Goal: Task Accomplishment & Management: Use online tool/utility

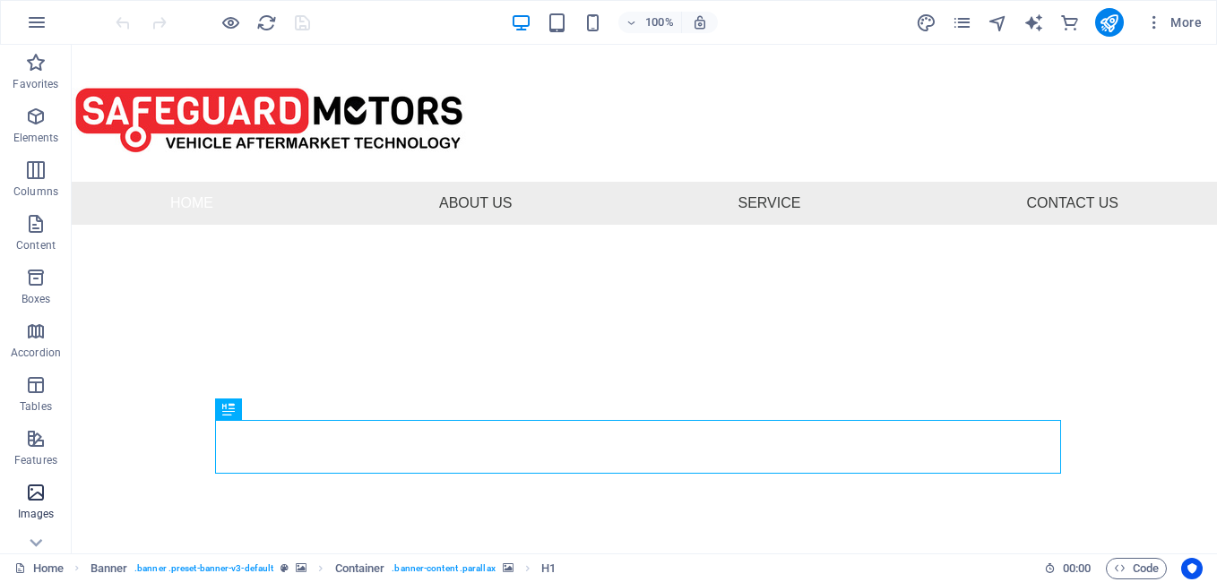
click at [37, 501] on icon "button" at bounding box center [35, 492] width 21 height 21
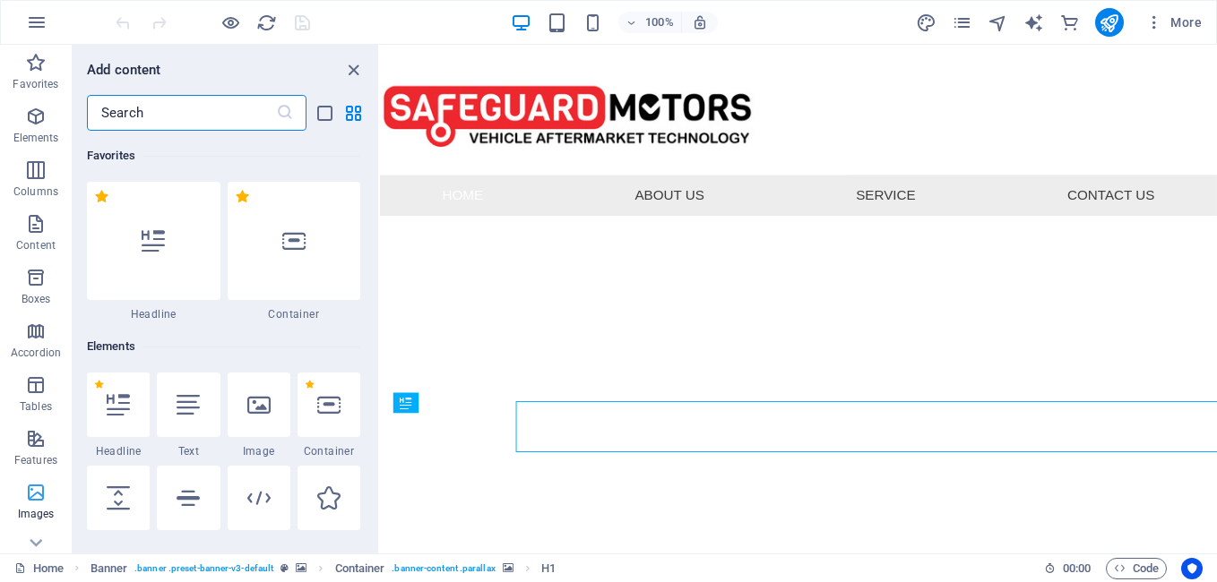
click at [37, 501] on icon "button" at bounding box center [35, 492] width 21 height 21
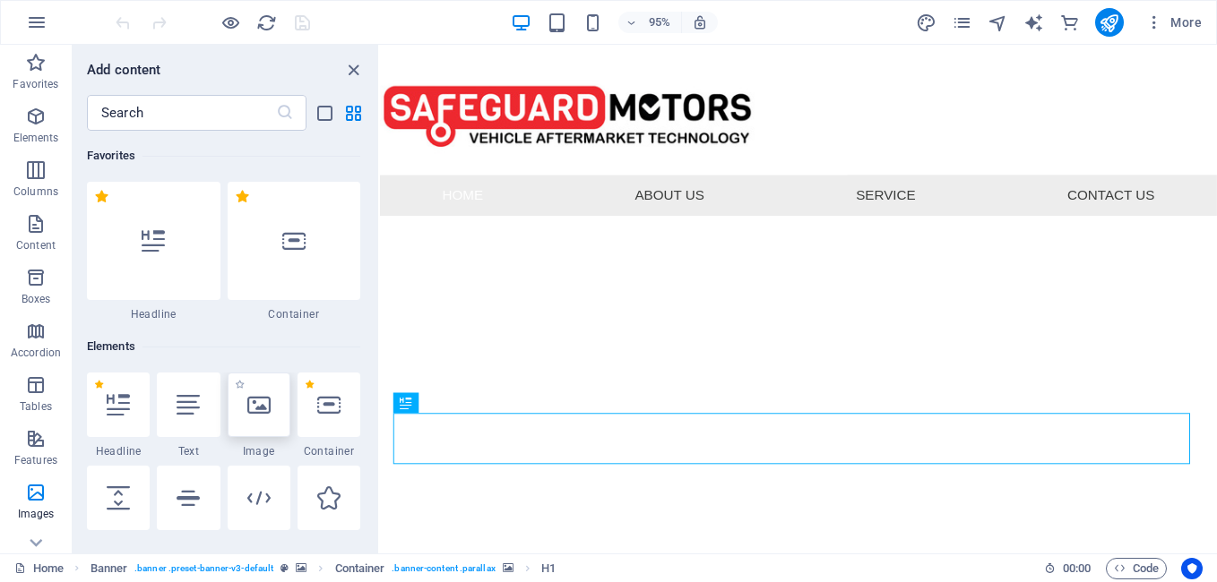
click at [247, 417] on div at bounding box center [259, 405] width 63 height 64
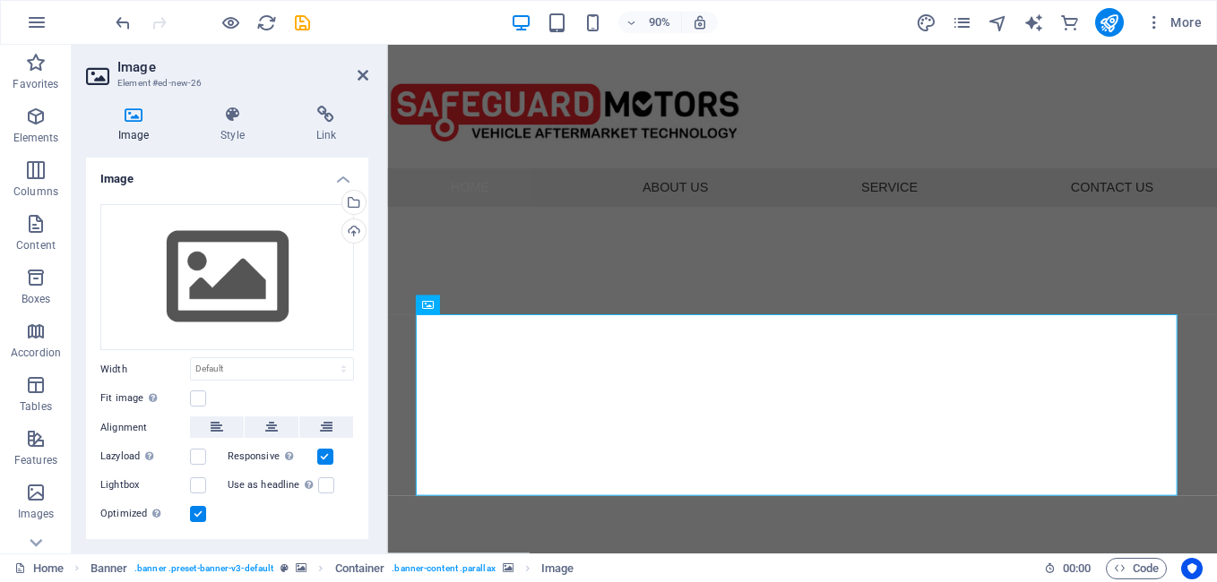
click at [128, 113] on icon at bounding box center [133, 115] width 95 height 18
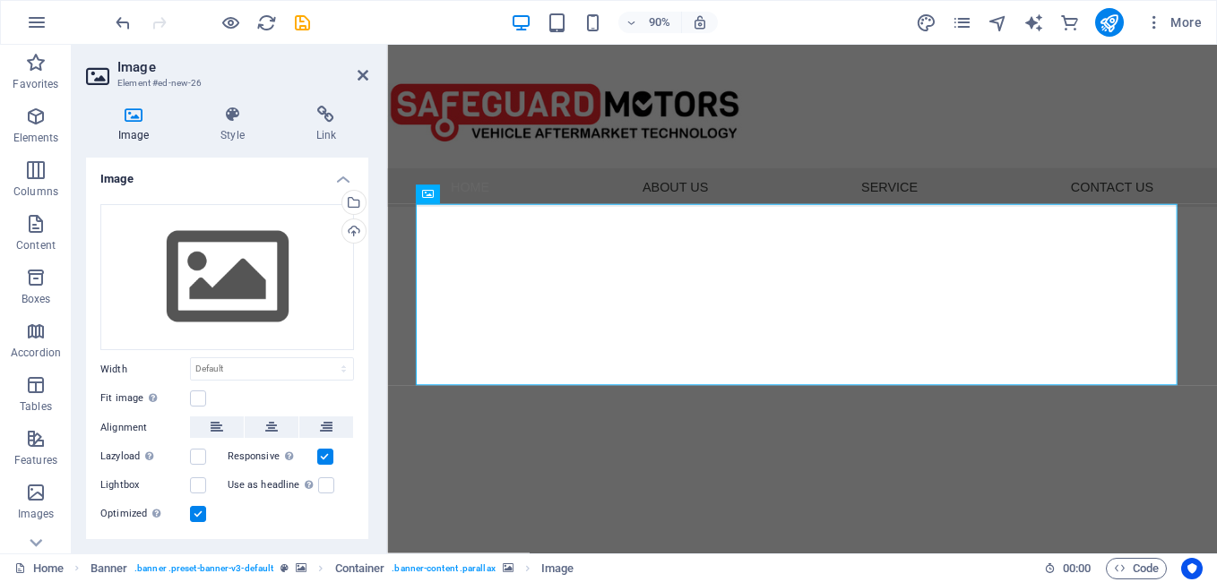
scroll to position [124, 0]
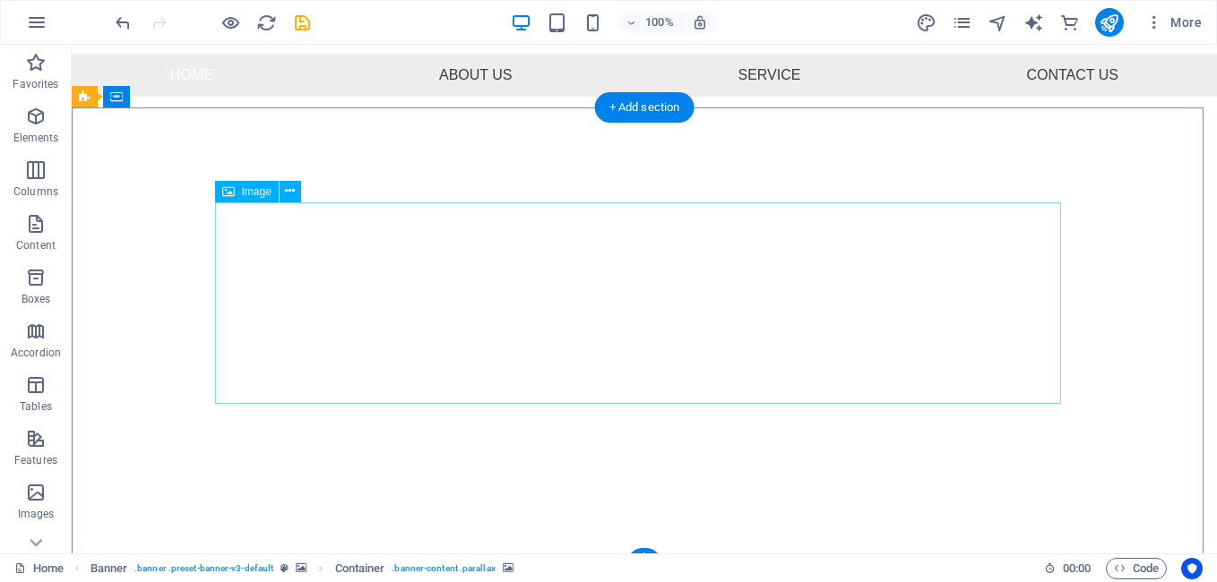
scroll to position [129, 0]
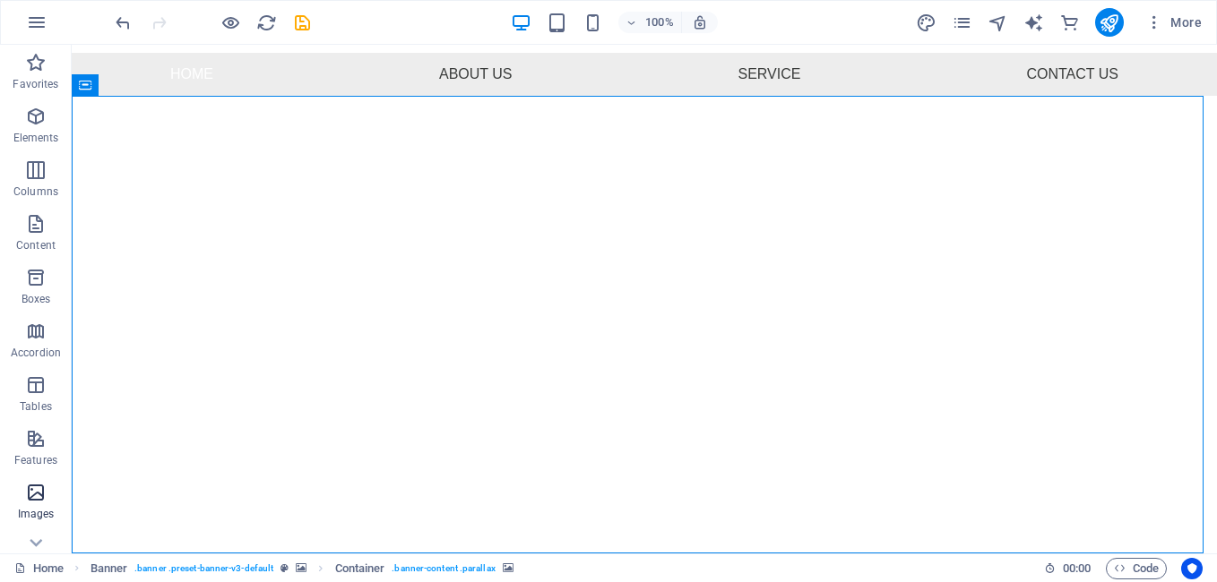
click at [35, 498] on icon "button" at bounding box center [35, 492] width 21 height 21
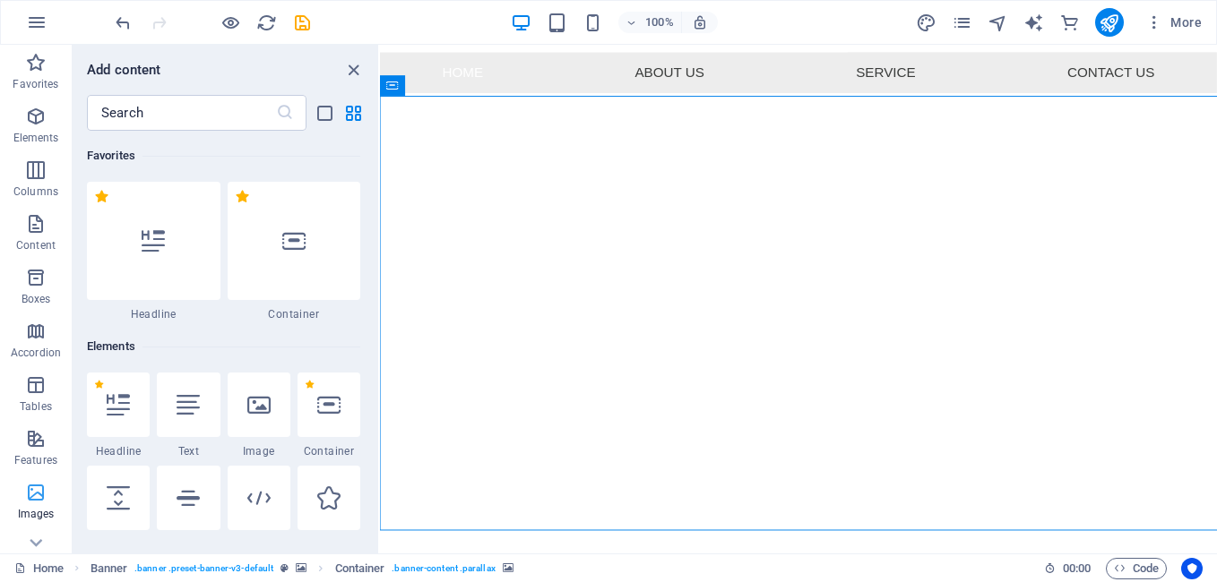
click at [35, 498] on icon "button" at bounding box center [35, 492] width 21 height 21
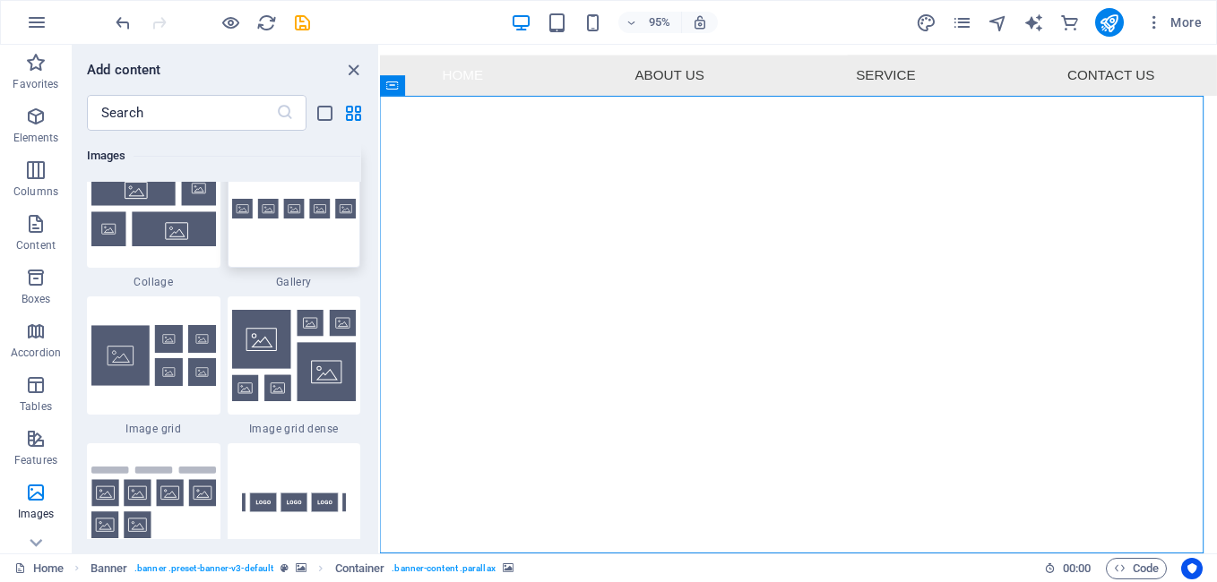
scroll to position [9442, 0]
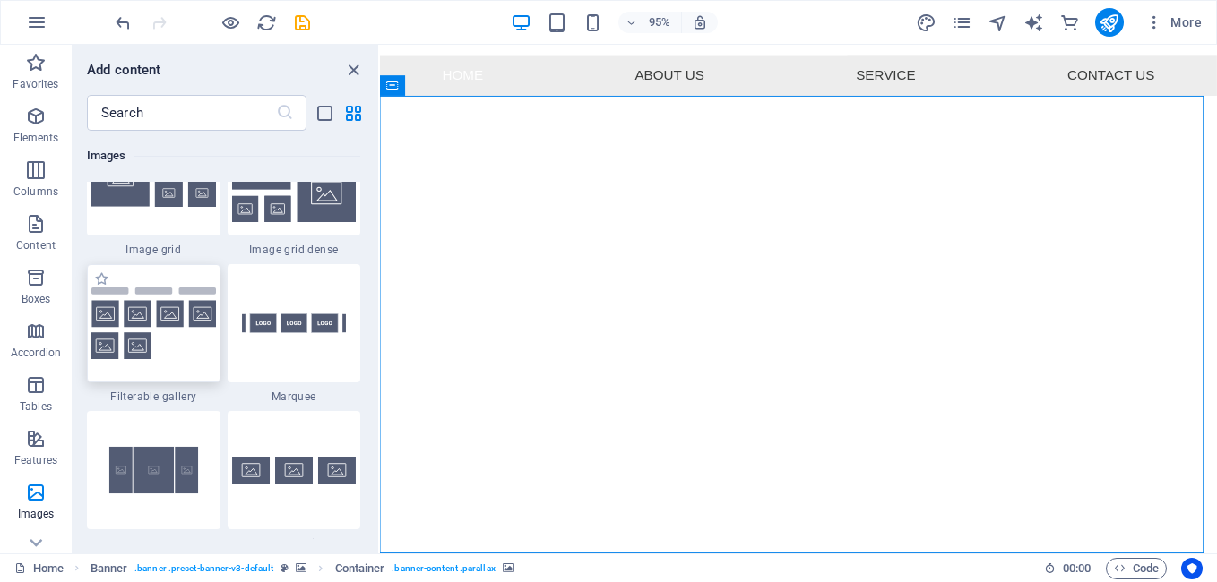
click at [178, 348] on img at bounding box center [153, 324] width 125 height 73
click at [380, 477] on div "Drag here to replace the existing content. Press “Ctrl” if you want to create a…" at bounding box center [798, 299] width 837 height 509
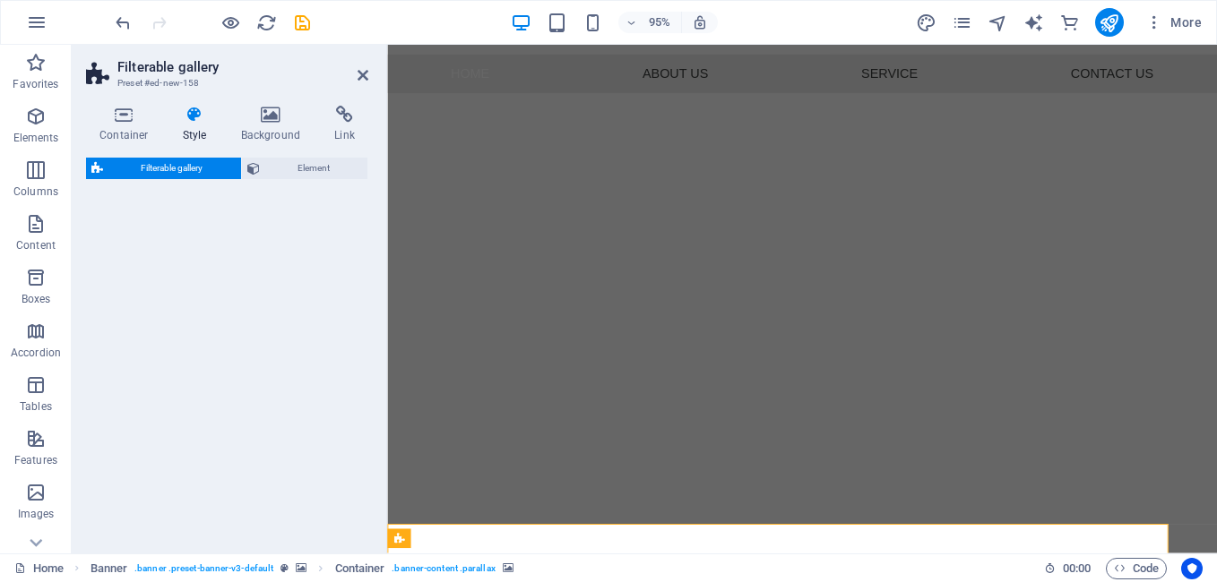
select select "rem"
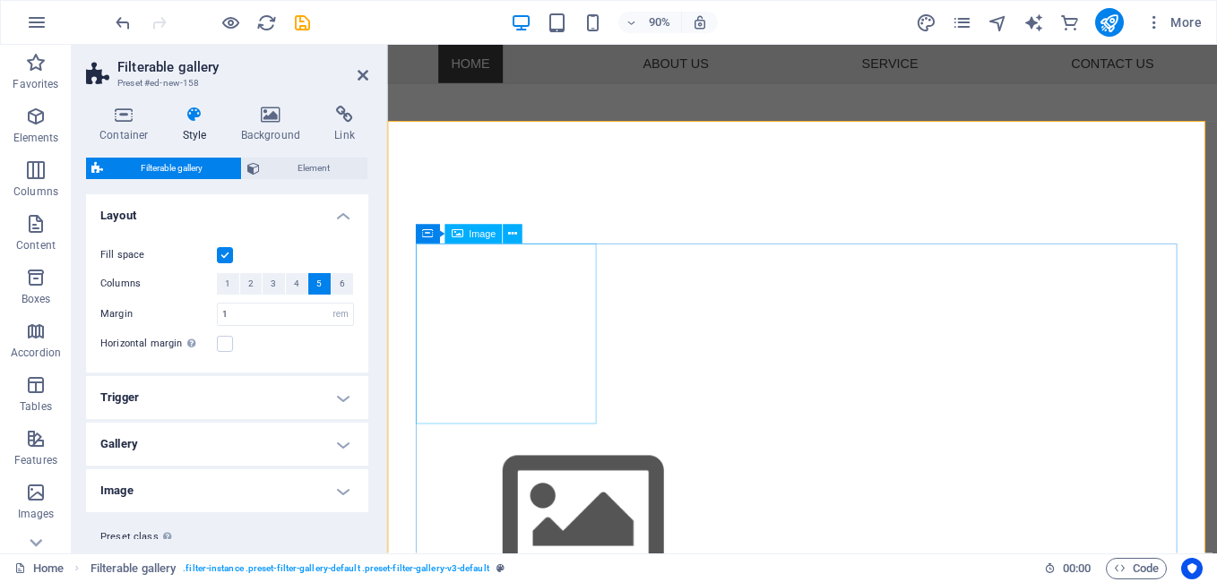
scroll to position [561, 0]
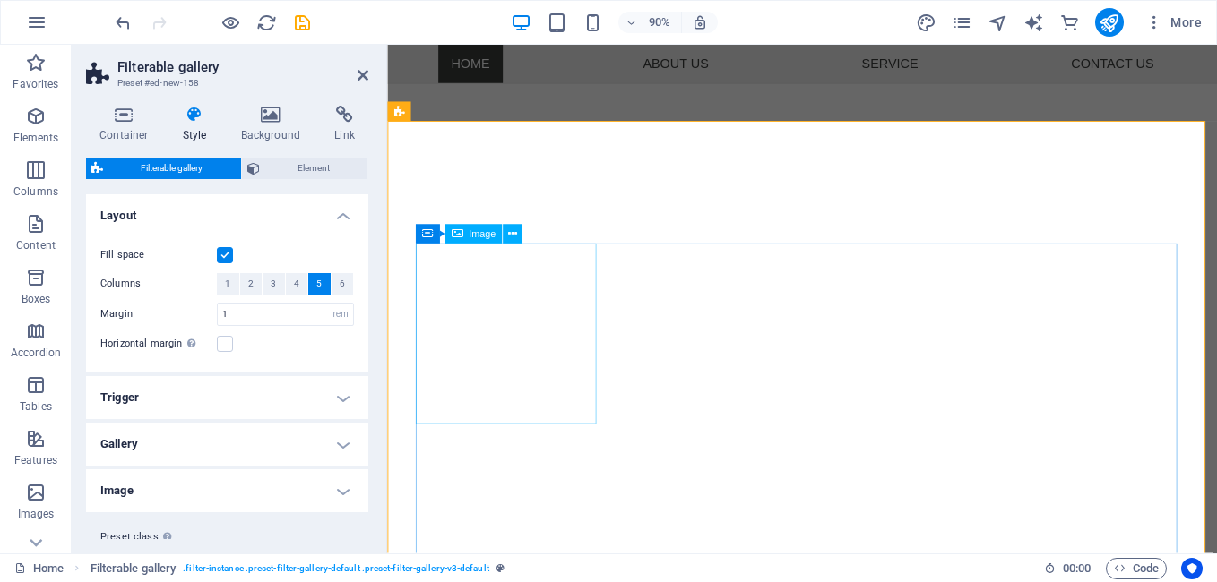
select select "%"
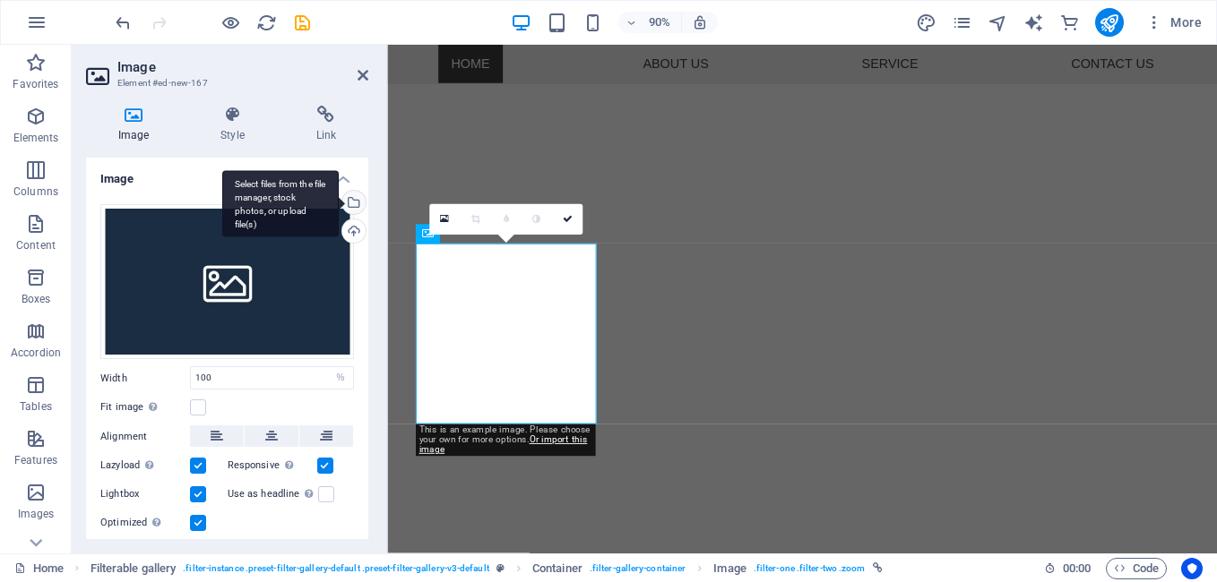
click at [356, 202] on div "Select files from the file manager, stock photos, or upload file(s)" at bounding box center [352, 204] width 27 height 27
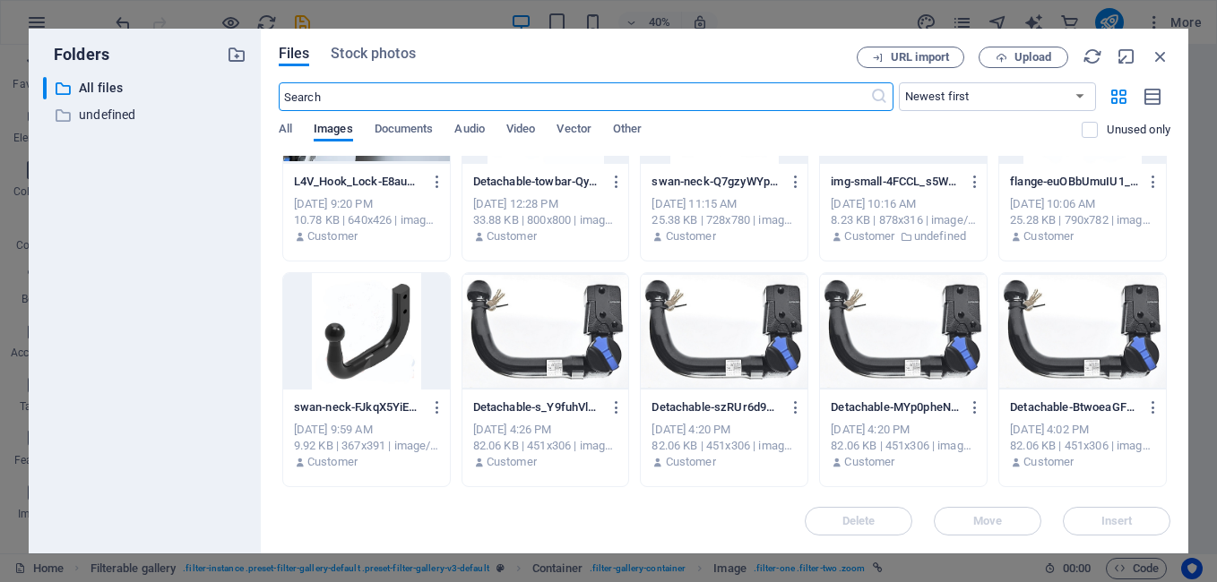
scroll to position [90, 0]
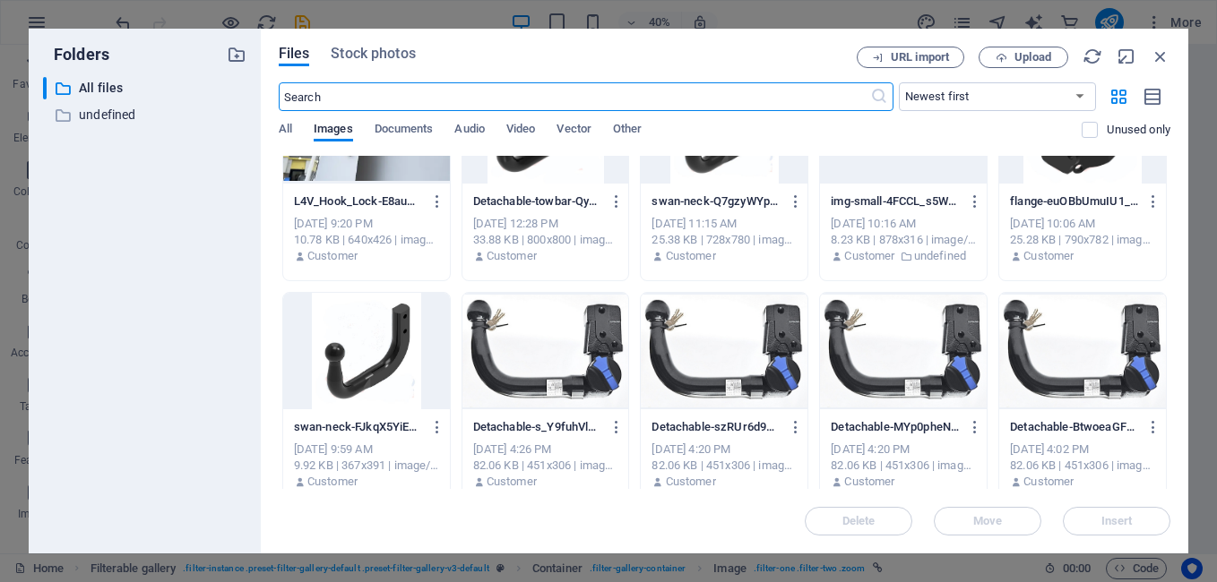
click at [1139, 367] on div at bounding box center [1082, 351] width 167 height 116
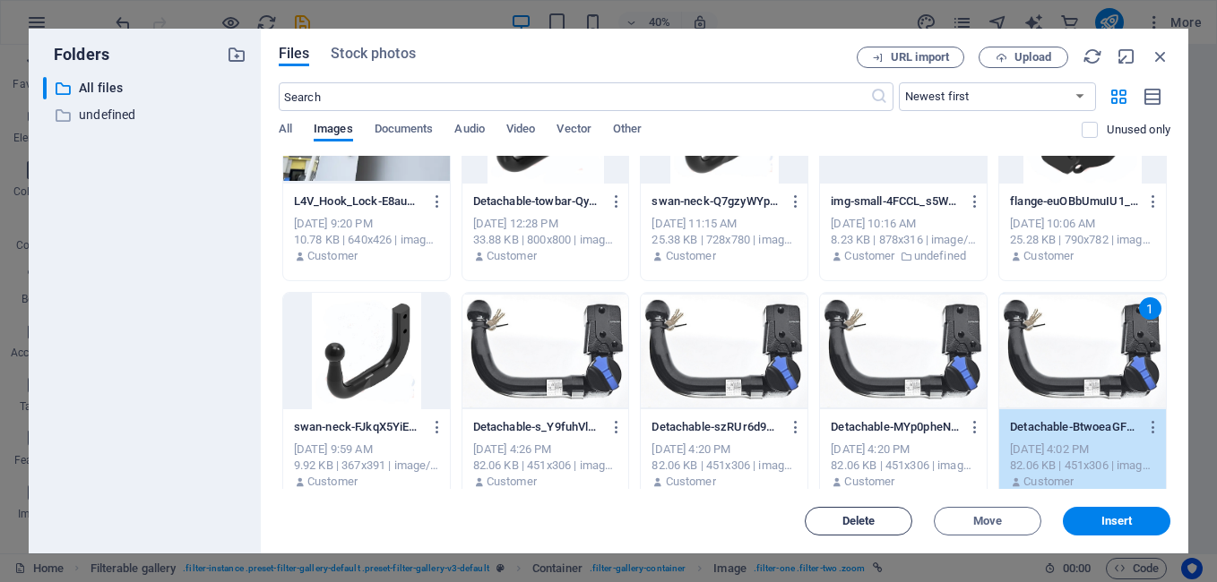
click at [844, 528] on button "Delete" at bounding box center [857, 521] width 107 height 29
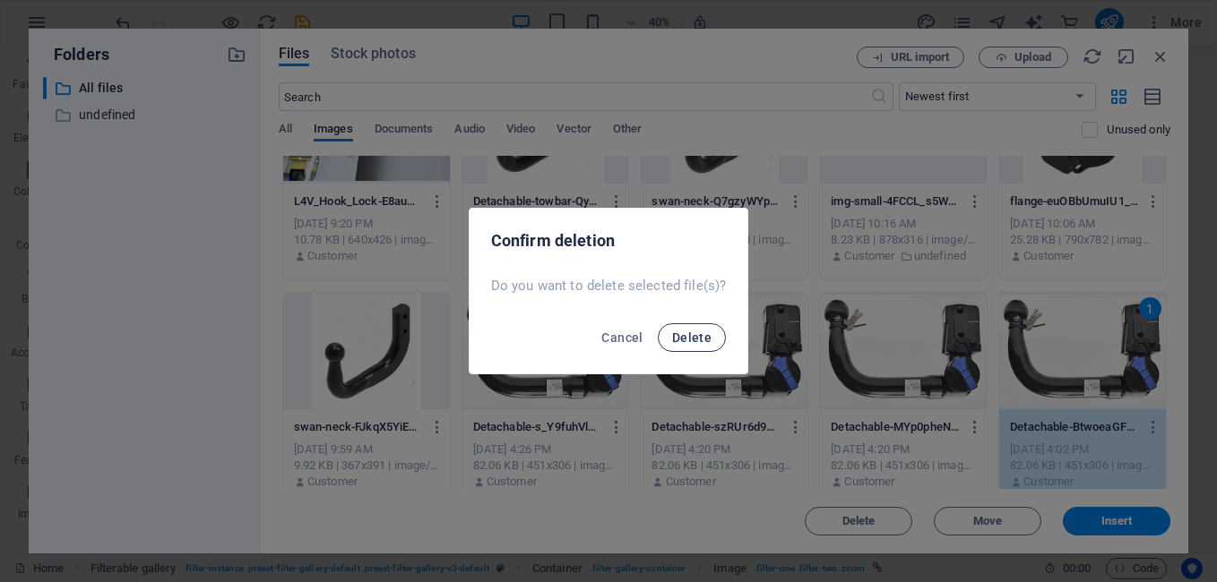
click at [701, 337] on span "Delete" at bounding box center [691, 338] width 39 height 14
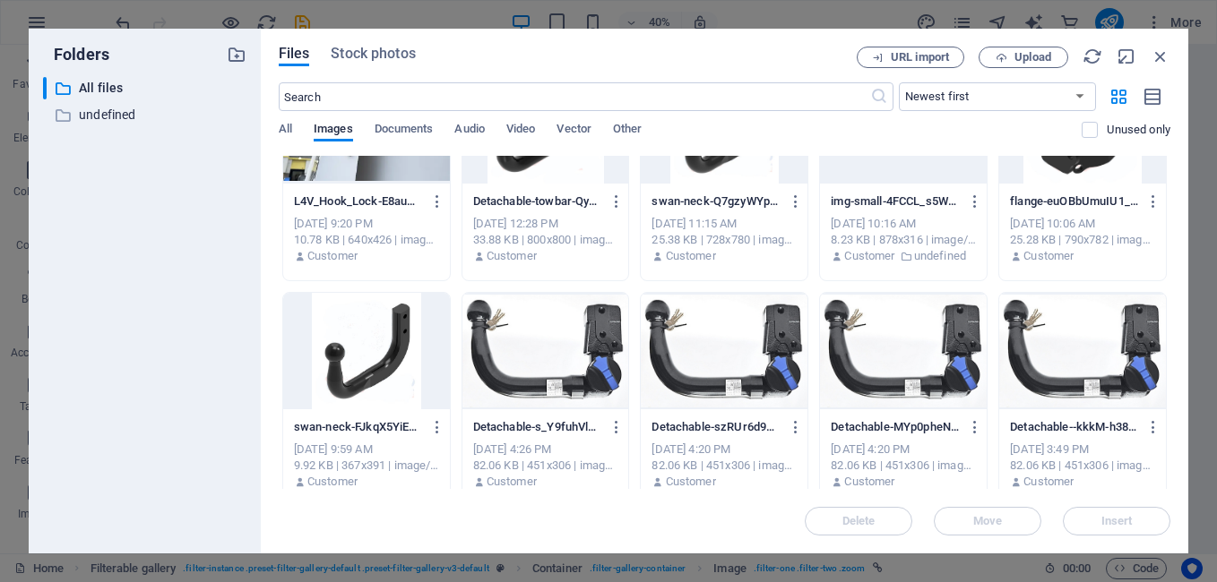
click at [878, 344] on div at bounding box center [903, 351] width 167 height 116
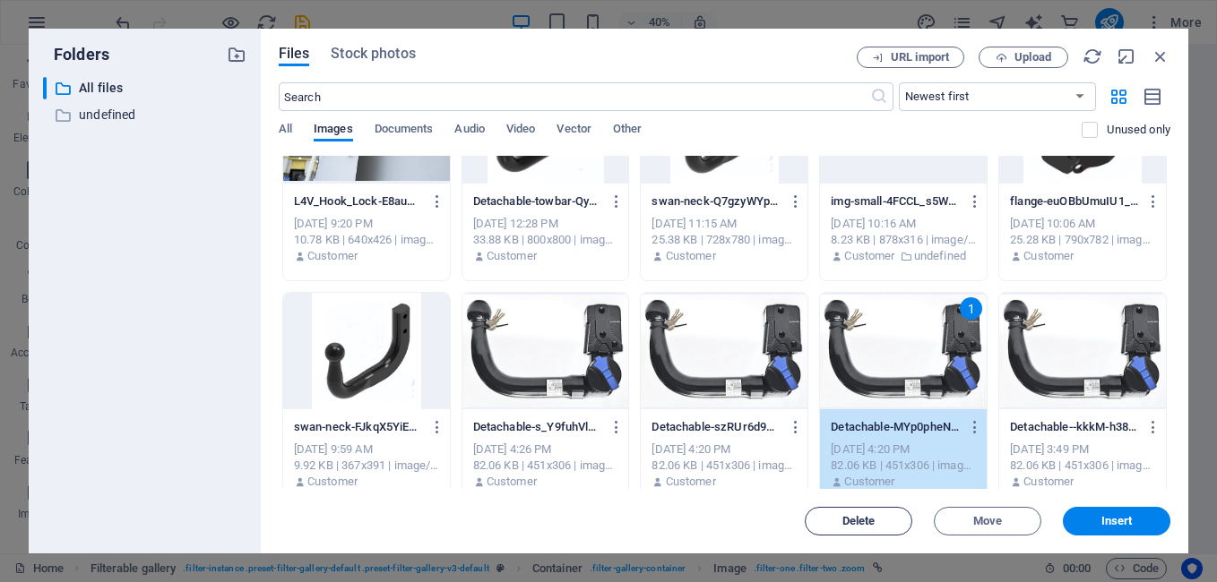
click at [873, 516] on span "Delete" at bounding box center [858, 521] width 33 height 11
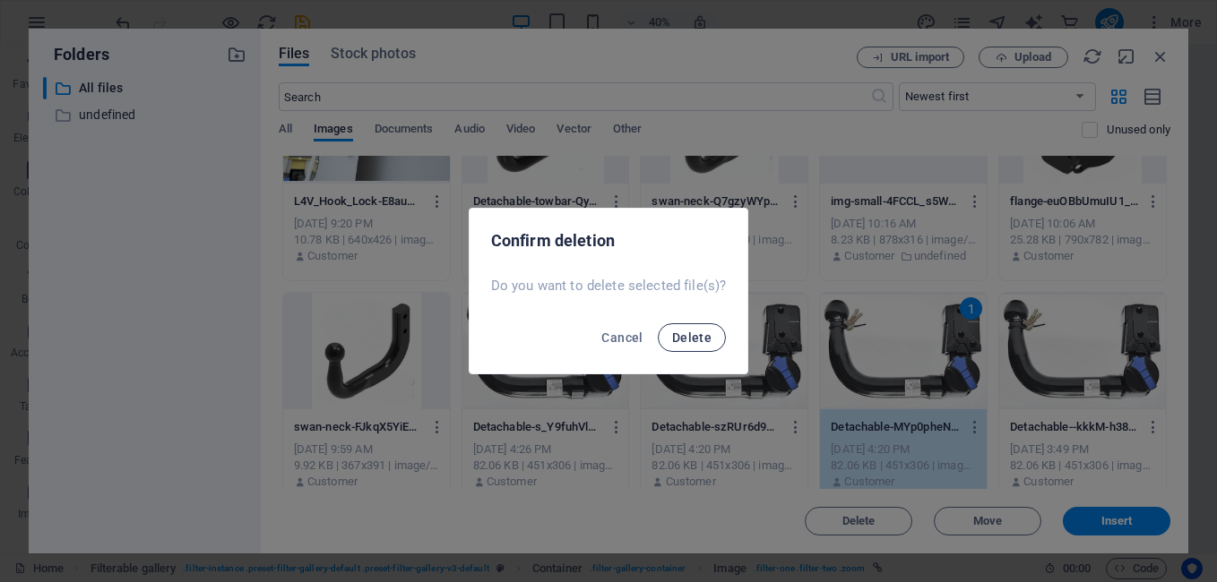
click at [692, 327] on button "Delete" at bounding box center [692, 337] width 68 height 29
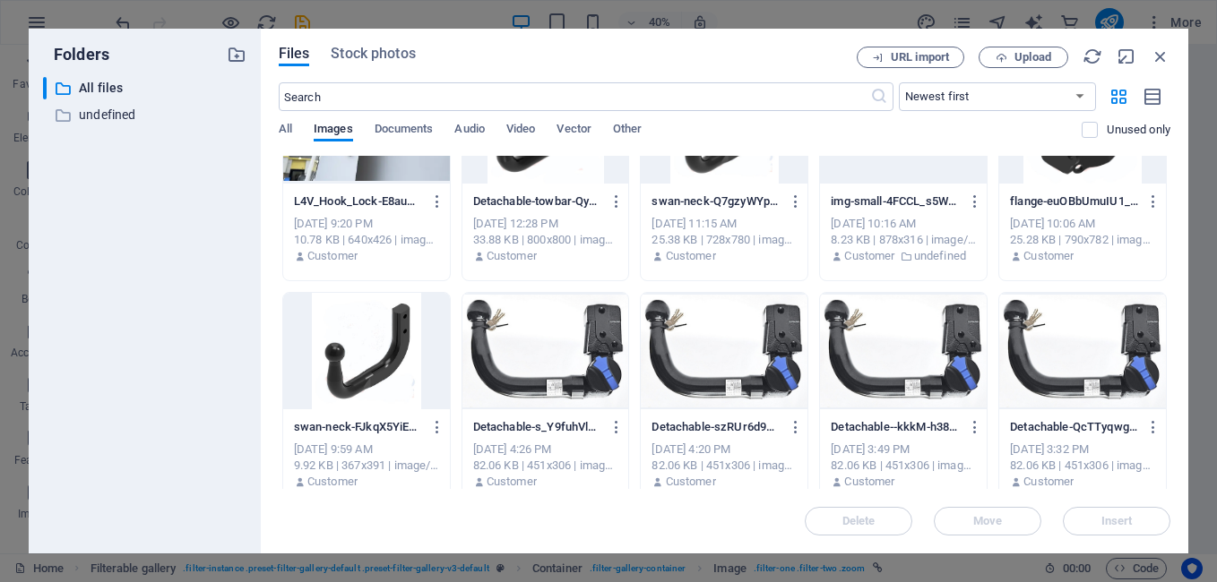
click at [1096, 362] on div at bounding box center [1082, 351] width 167 height 116
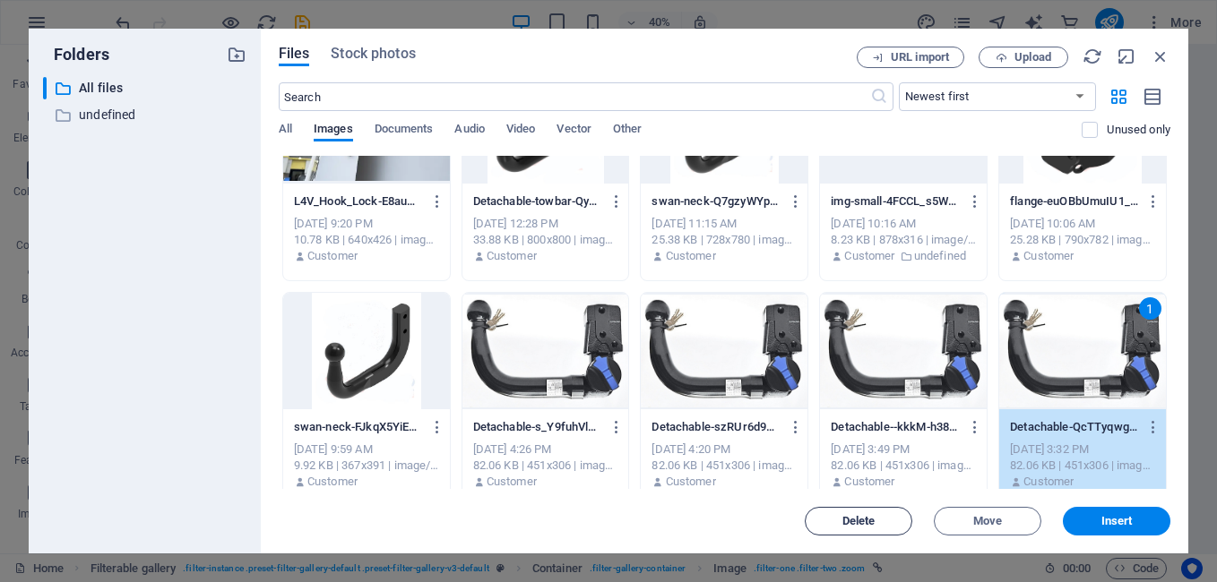
click at [864, 524] on span "Delete" at bounding box center [858, 521] width 33 height 11
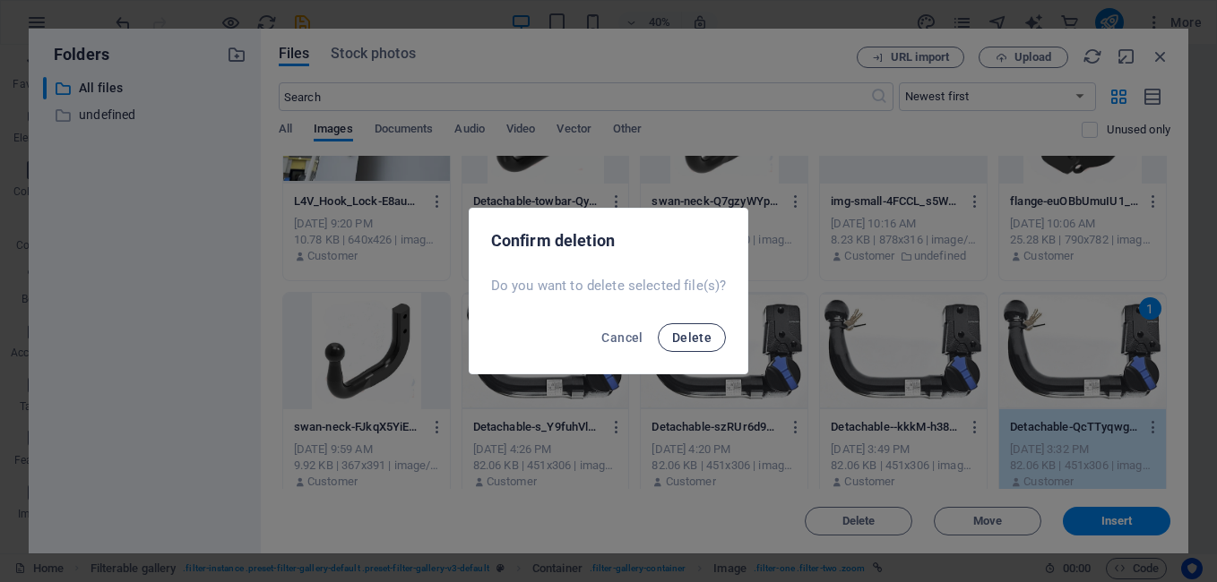
click at [702, 334] on span "Delete" at bounding box center [691, 338] width 39 height 14
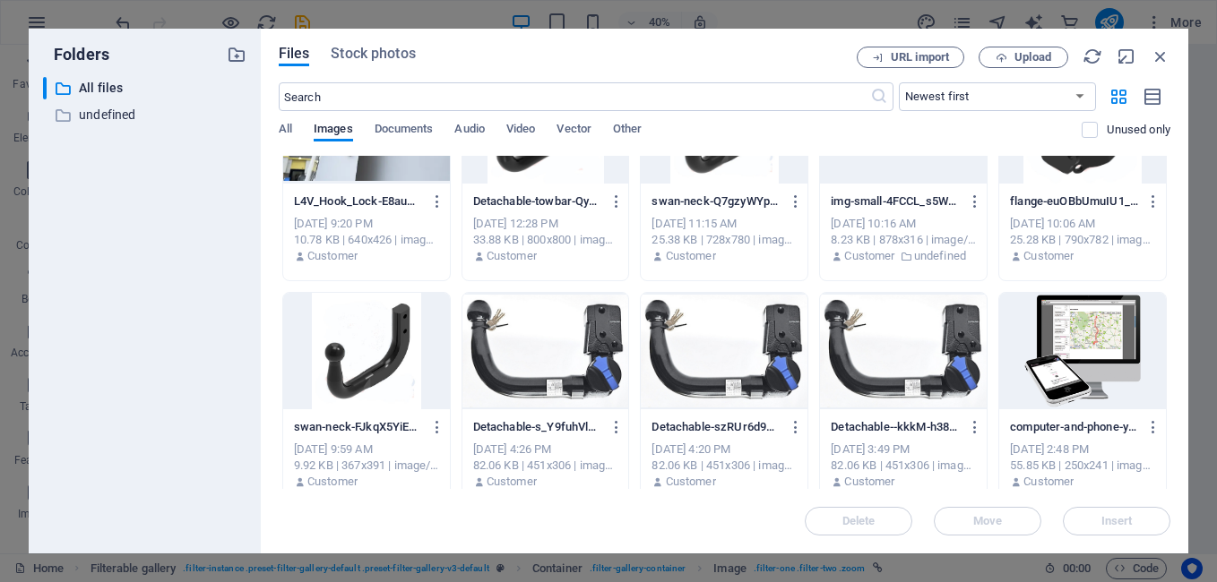
click at [1074, 363] on div at bounding box center [1082, 351] width 167 height 116
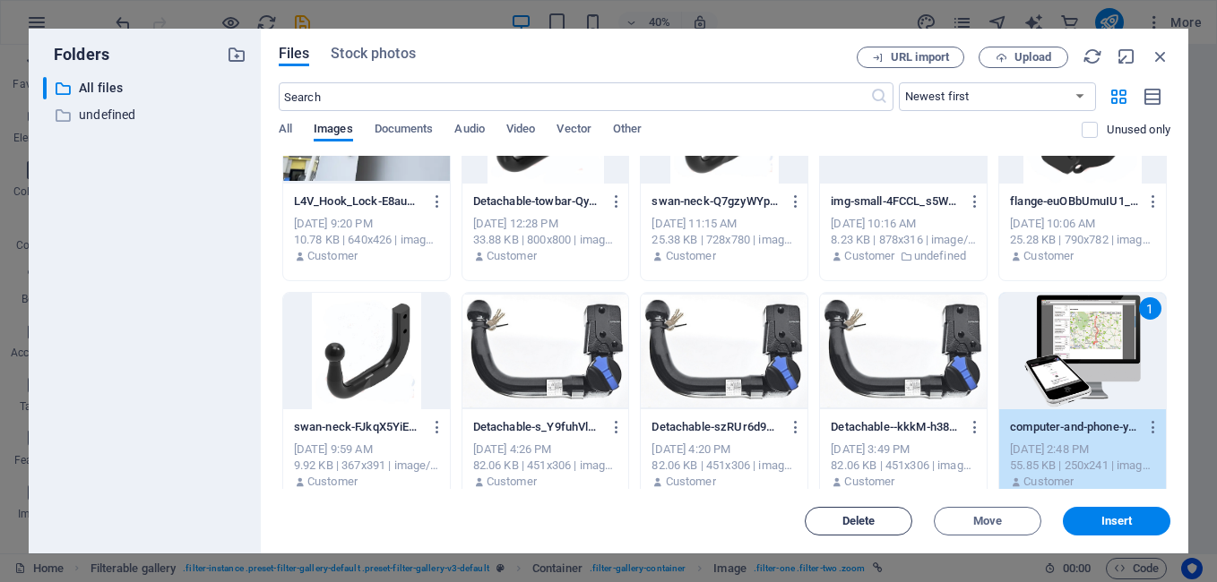
click at [856, 517] on span "Delete" at bounding box center [858, 521] width 33 height 11
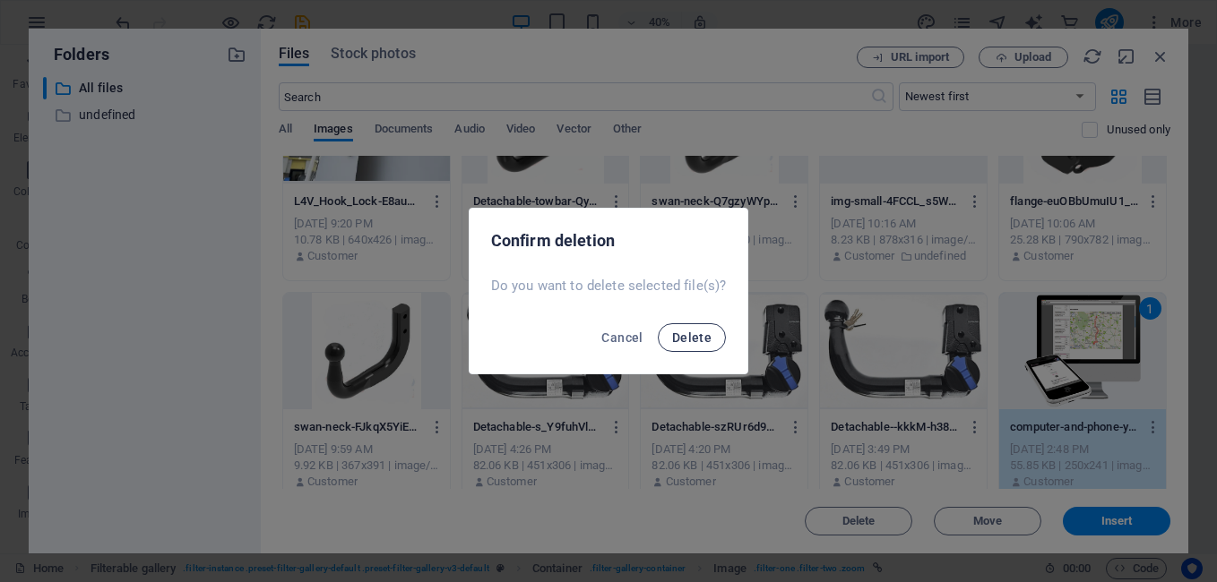
click at [691, 334] on span "Delete" at bounding box center [691, 338] width 39 height 14
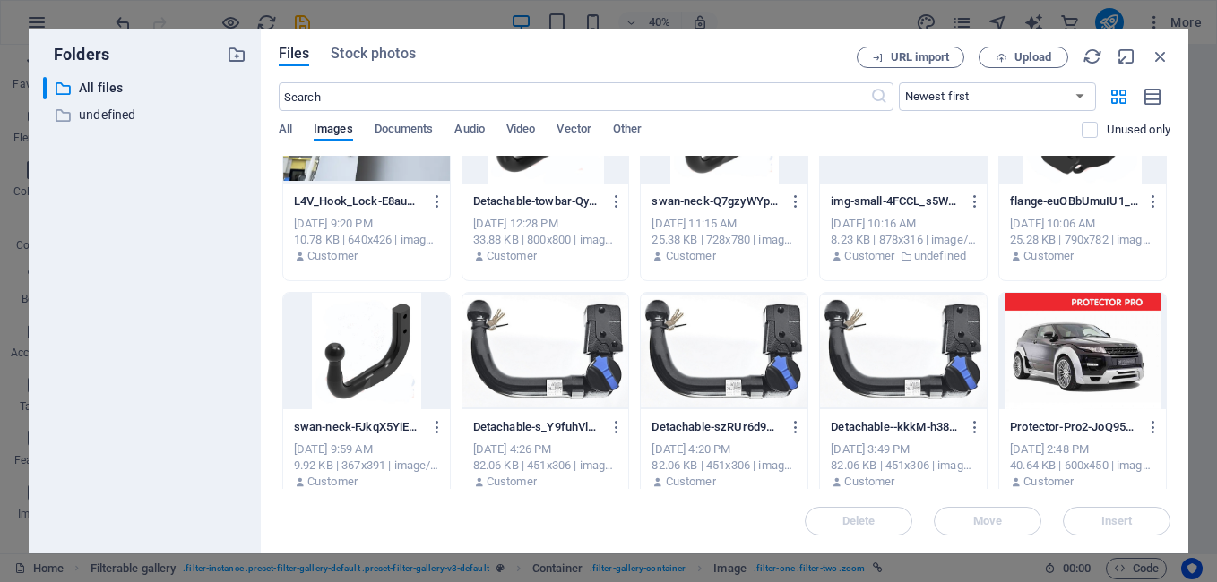
click at [1087, 337] on div at bounding box center [1082, 351] width 167 height 116
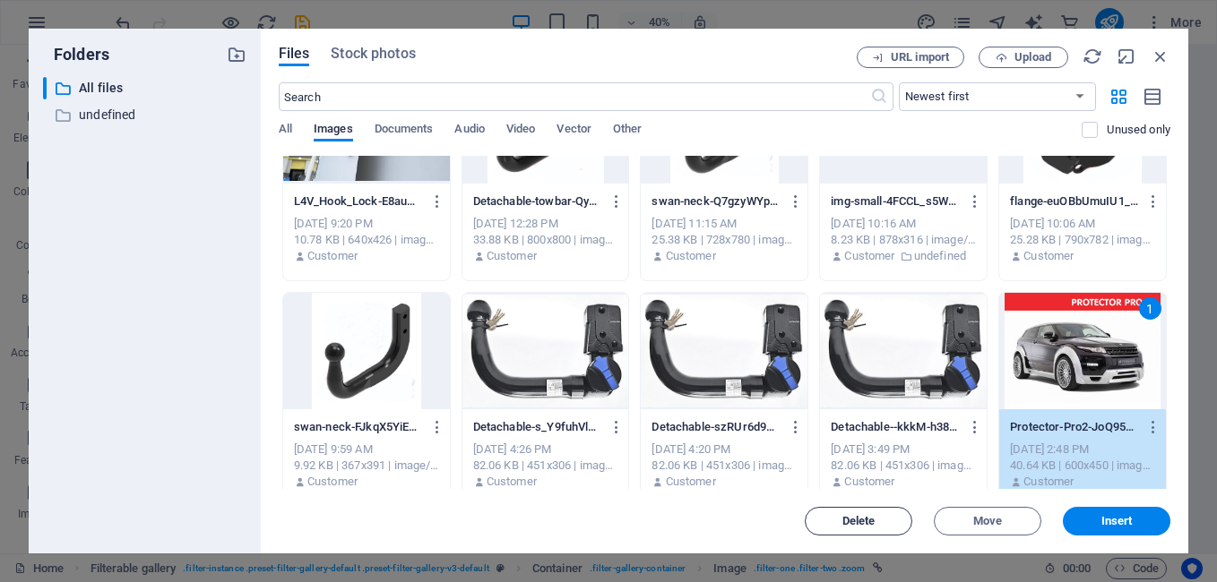
click at [846, 529] on button "Delete" at bounding box center [857, 521] width 107 height 29
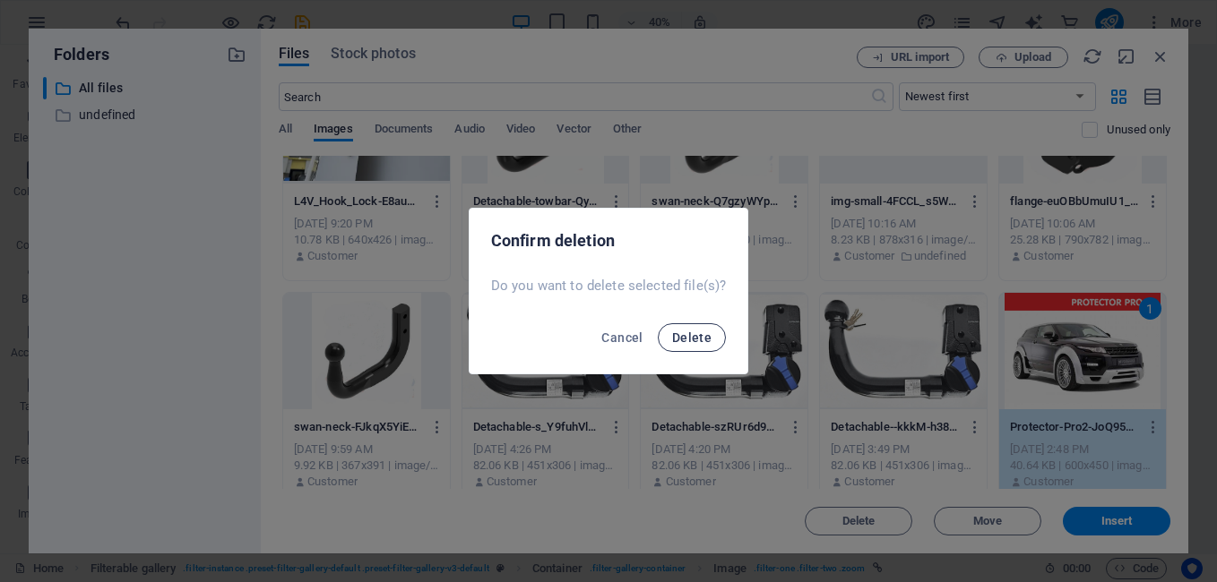
click at [708, 338] on span "Delete" at bounding box center [691, 338] width 39 height 14
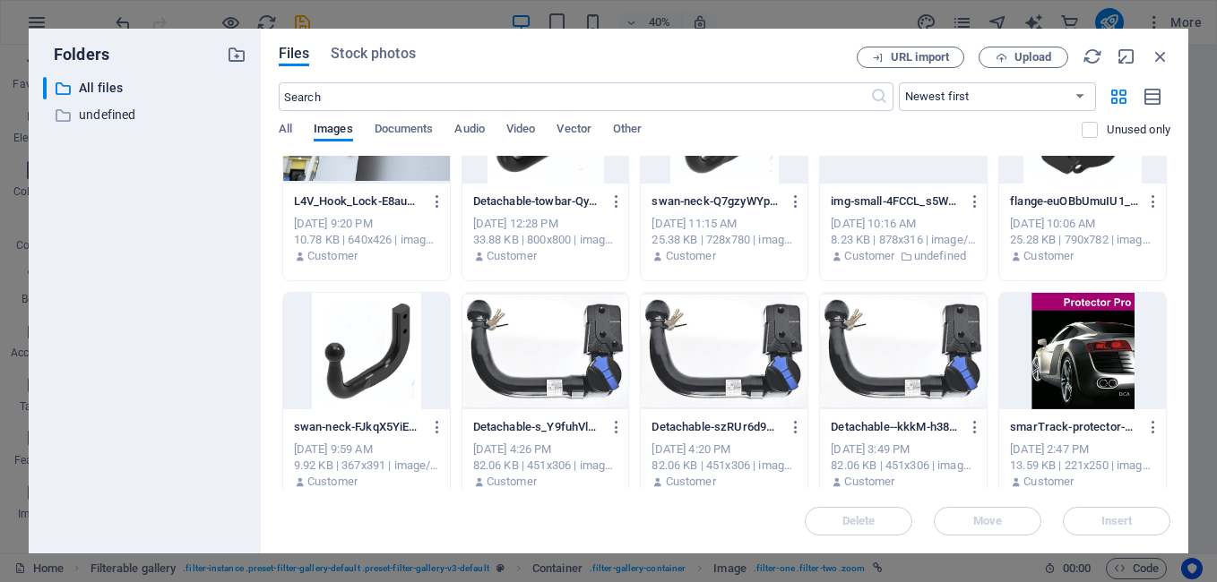
scroll to position [0, 0]
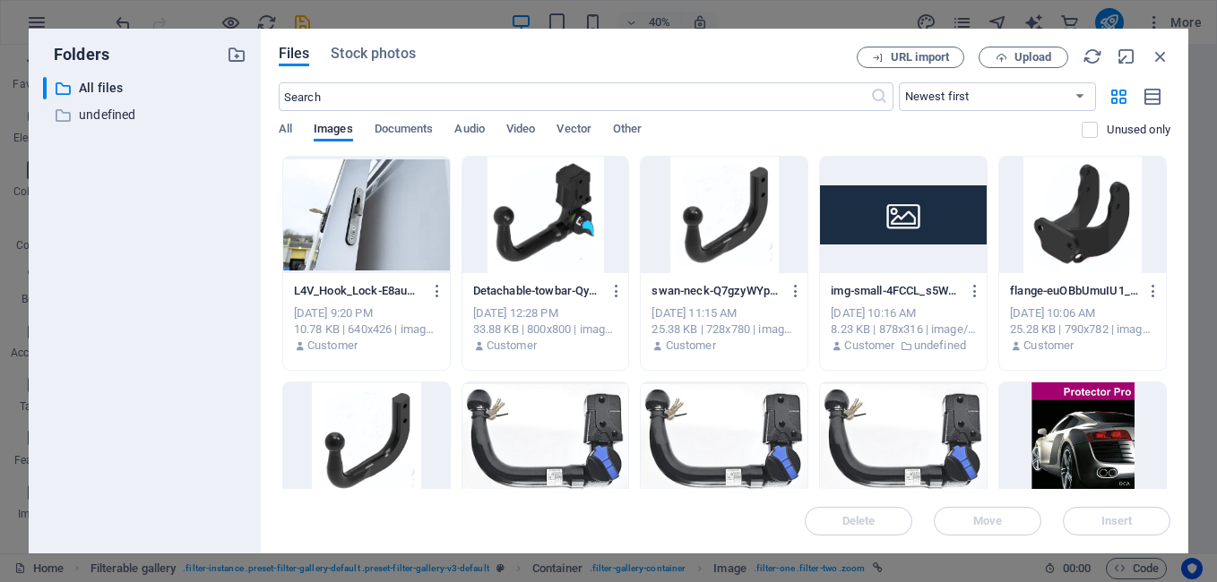
click at [1086, 434] on div at bounding box center [1082, 441] width 167 height 116
click at [864, 522] on span "Delete" at bounding box center [858, 521] width 33 height 11
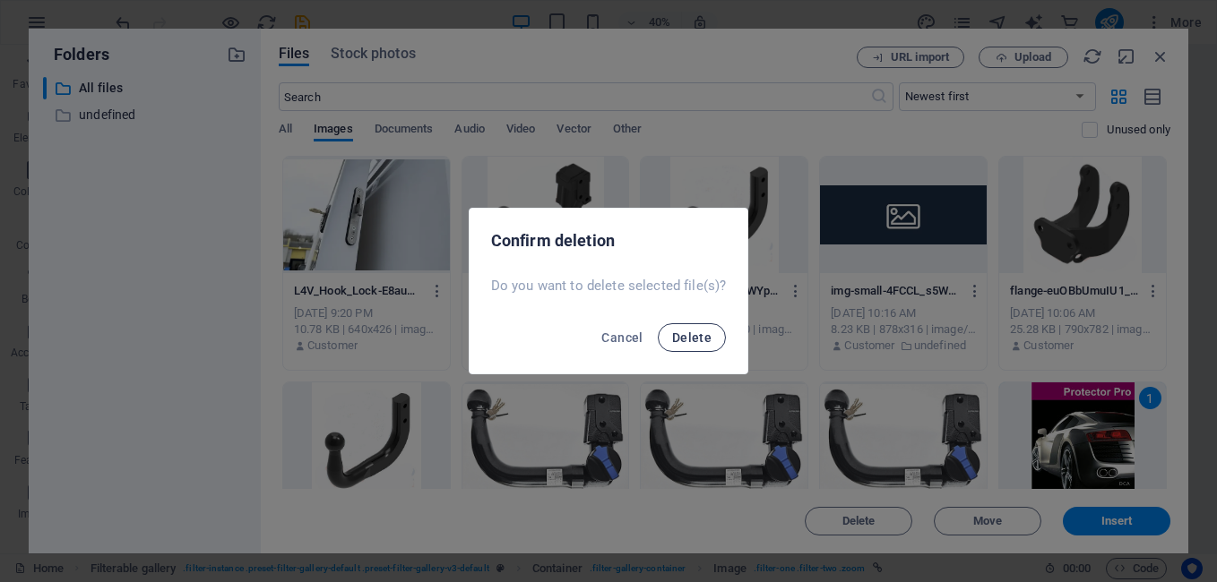
click at [694, 335] on span "Delete" at bounding box center [691, 338] width 39 height 14
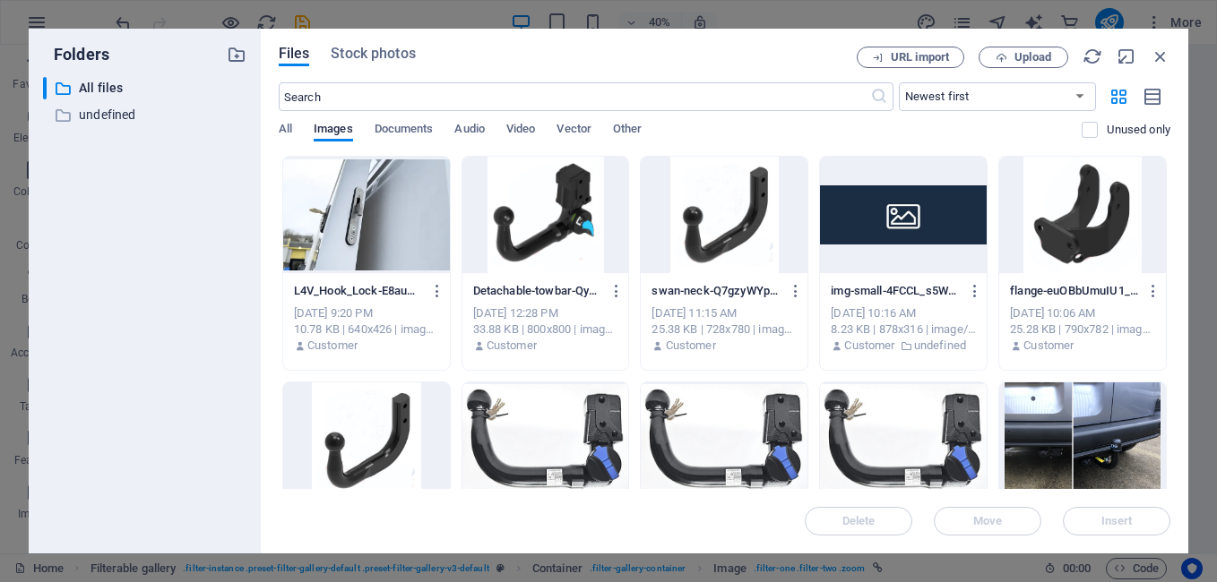
click at [956, 439] on div at bounding box center [903, 441] width 167 height 116
click at [877, 518] on span "Delete" at bounding box center [858, 521] width 91 height 11
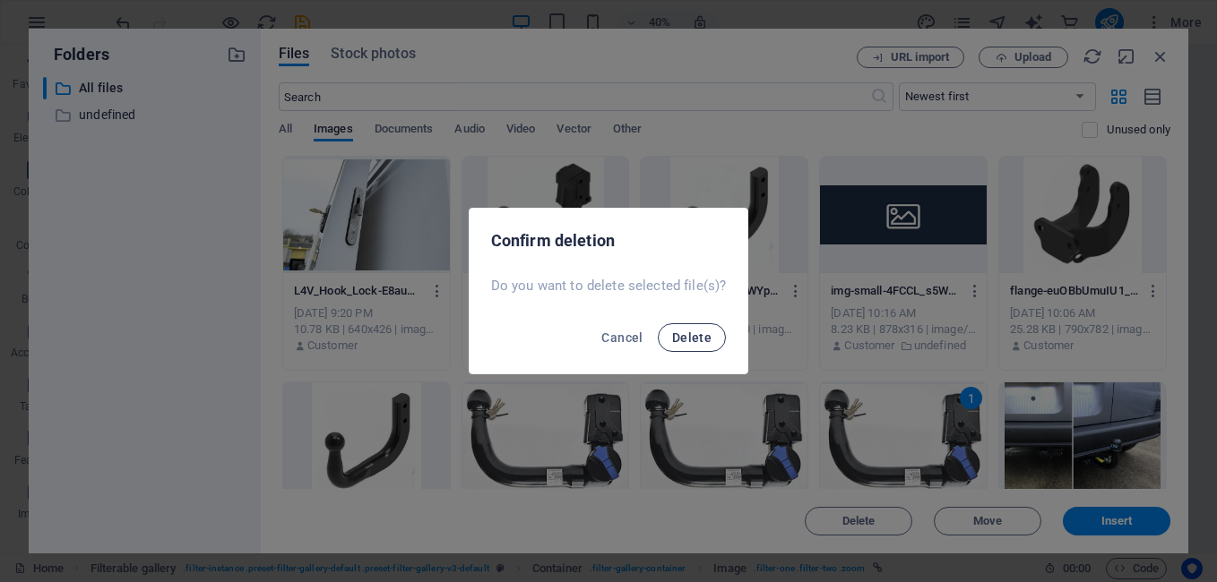
click at [675, 327] on button "Delete" at bounding box center [692, 337] width 68 height 29
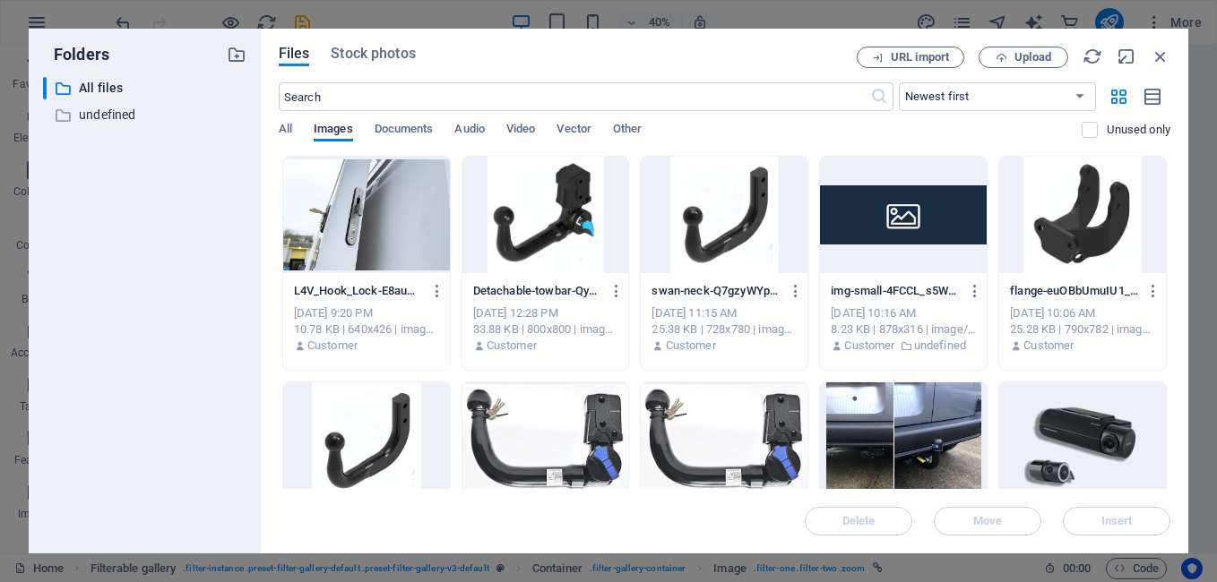
click at [748, 459] on div at bounding box center [724, 441] width 167 height 116
click at [869, 517] on span "Delete" at bounding box center [858, 521] width 33 height 11
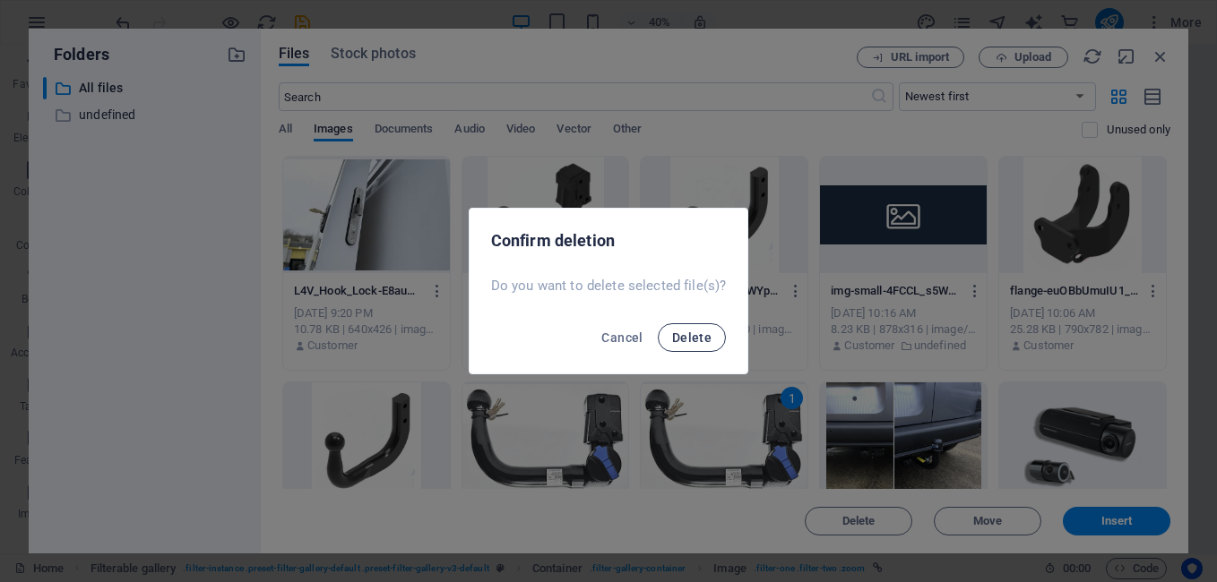
click at [678, 331] on span "Delete" at bounding box center [691, 338] width 39 height 14
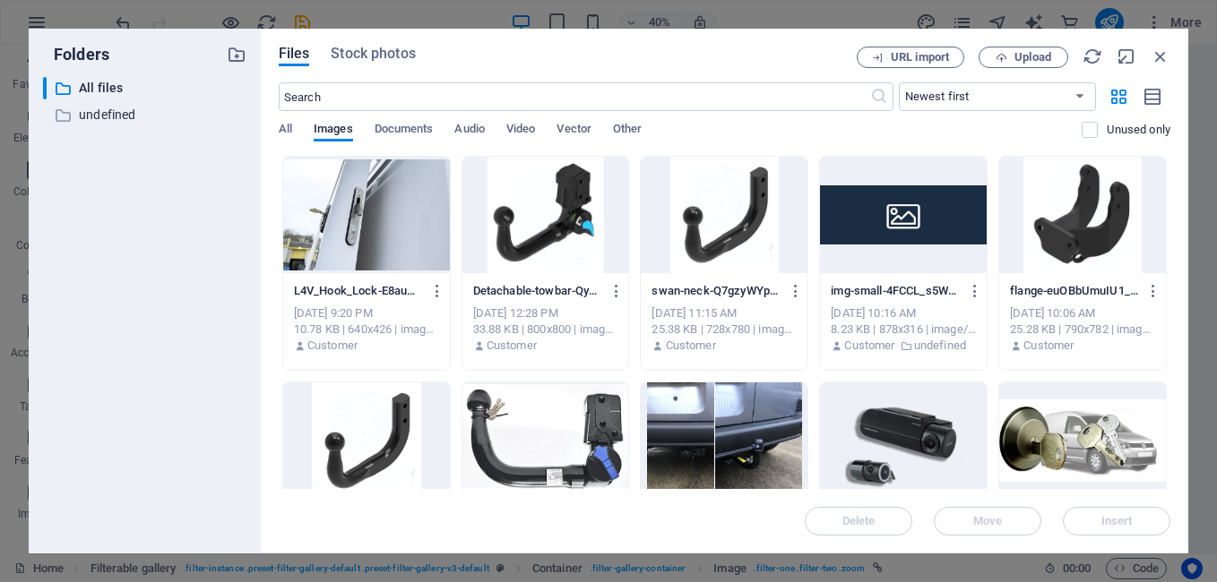
click at [568, 461] on div at bounding box center [545, 441] width 167 height 116
click at [876, 520] on span "Delete" at bounding box center [858, 521] width 91 height 11
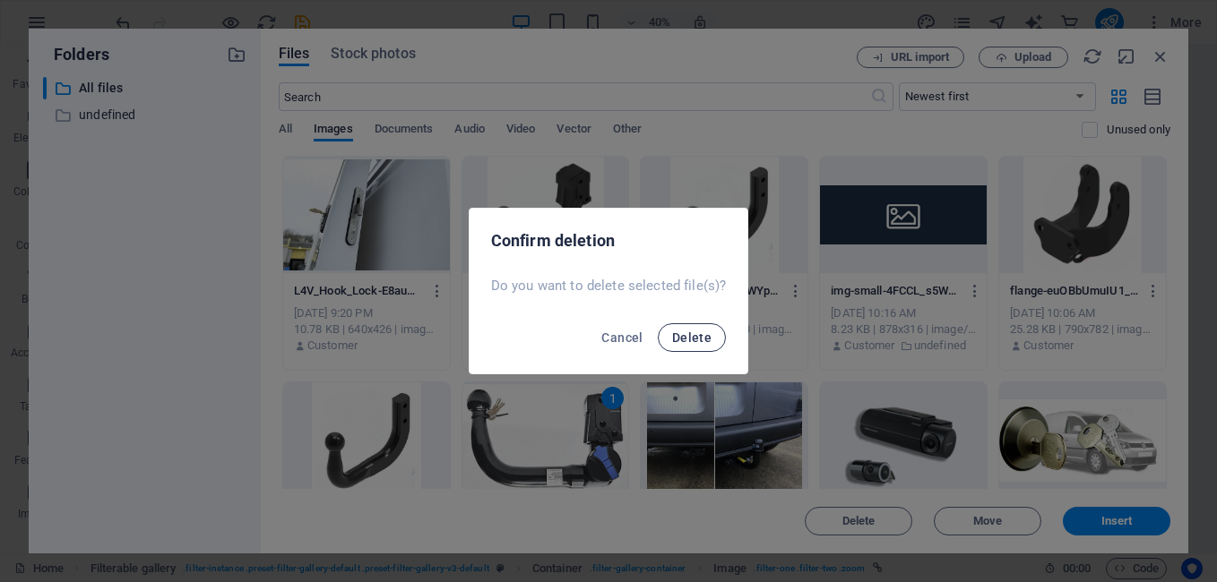
click at [697, 340] on span "Delete" at bounding box center [691, 338] width 39 height 14
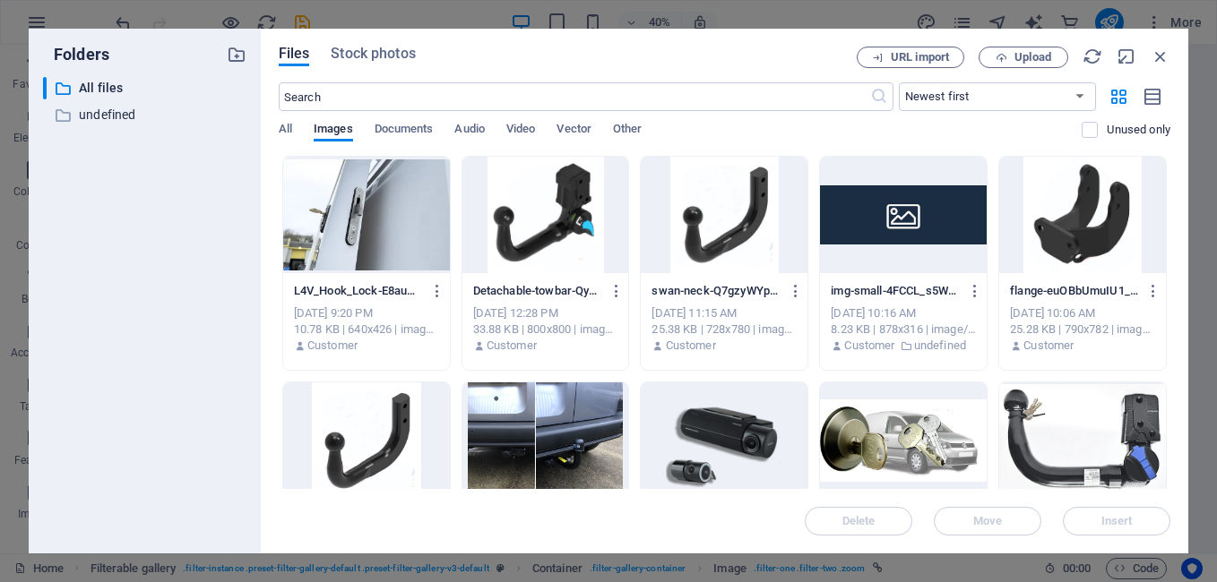
click at [357, 444] on div at bounding box center [366, 441] width 167 height 116
click at [856, 522] on span "Delete" at bounding box center [858, 521] width 33 height 11
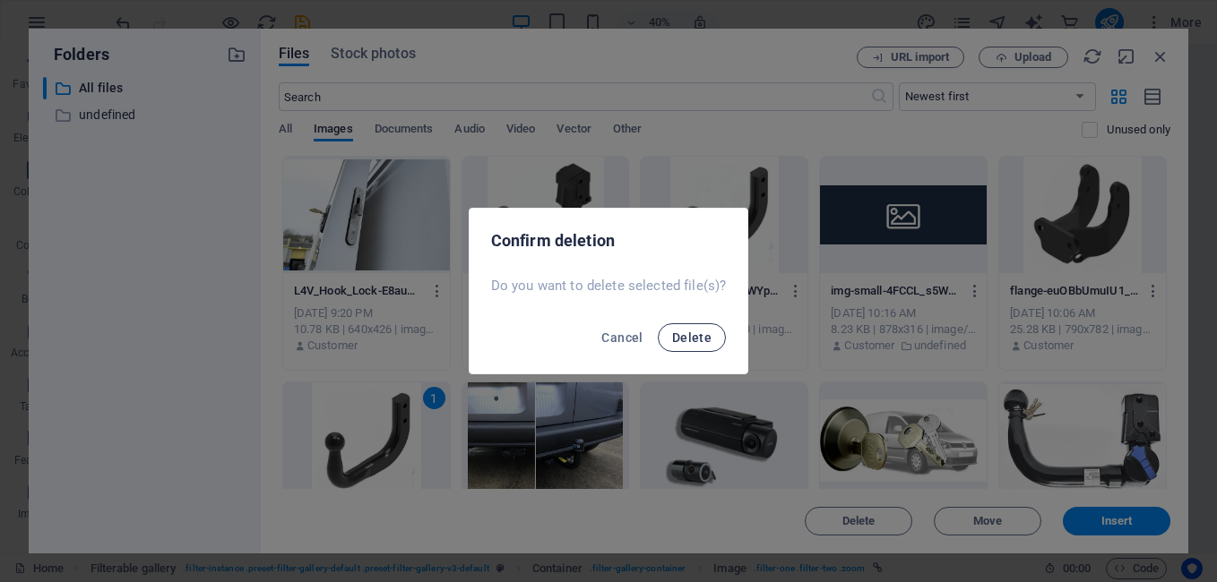
click at [684, 348] on button "Delete" at bounding box center [692, 337] width 68 height 29
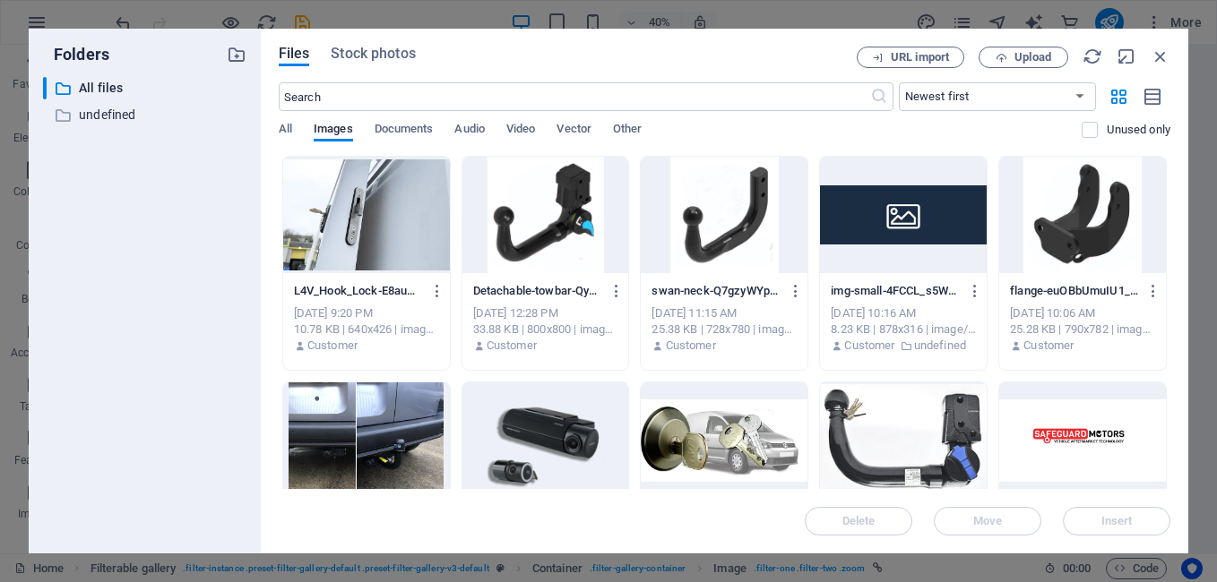
click at [911, 224] on div at bounding box center [903, 215] width 167 height 116
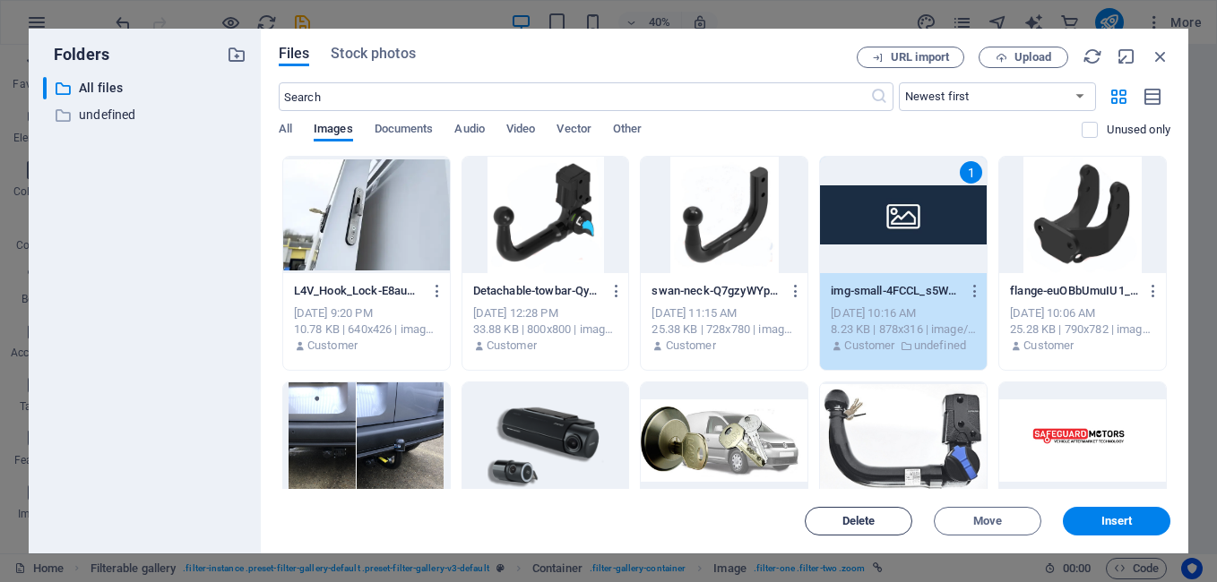
click at [864, 520] on span "Delete" at bounding box center [858, 521] width 33 height 11
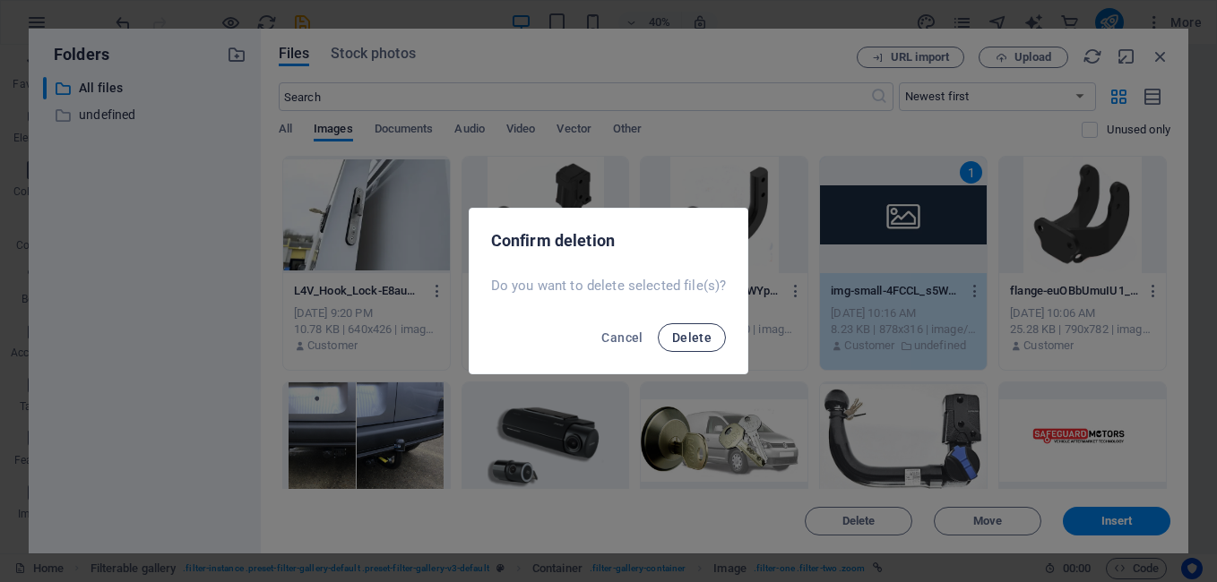
click at [689, 339] on span "Delete" at bounding box center [691, 338] width 39 height 14
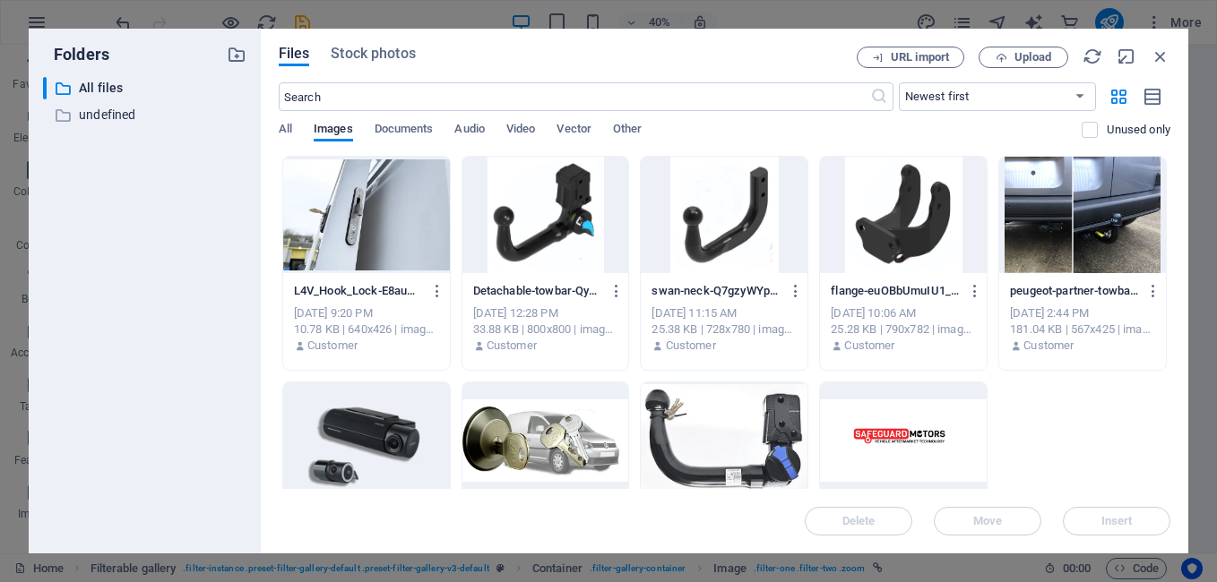
click at [430, 245] on div at bounding box center [366, 215] width 167 height 116
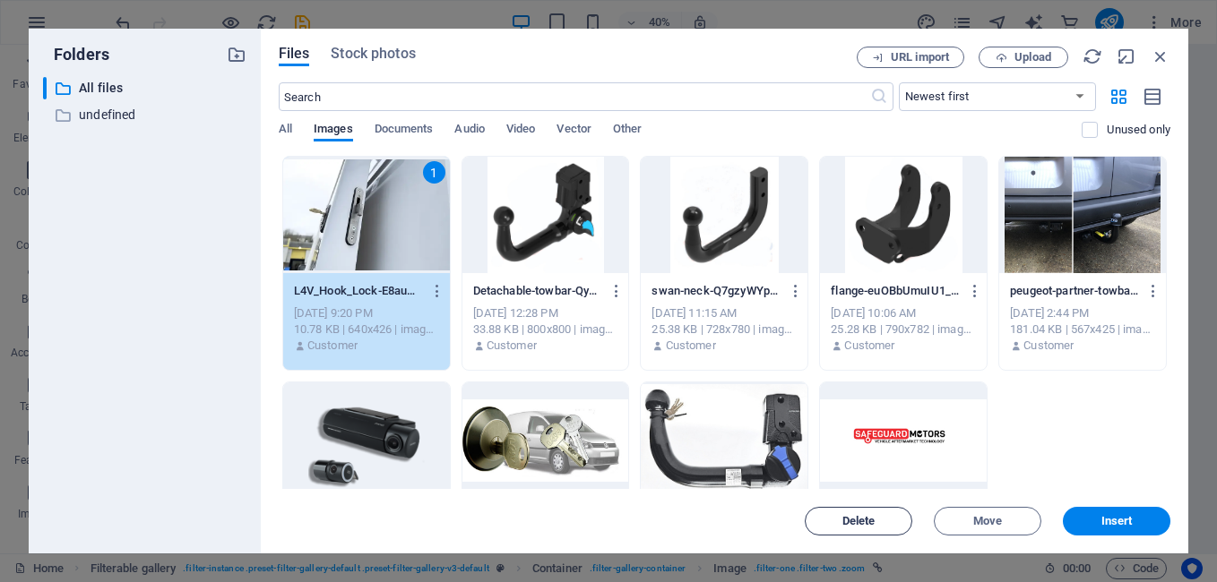
click at [864, 529] on button "Delete" at bounding box center [857, 521] width 107 height 29
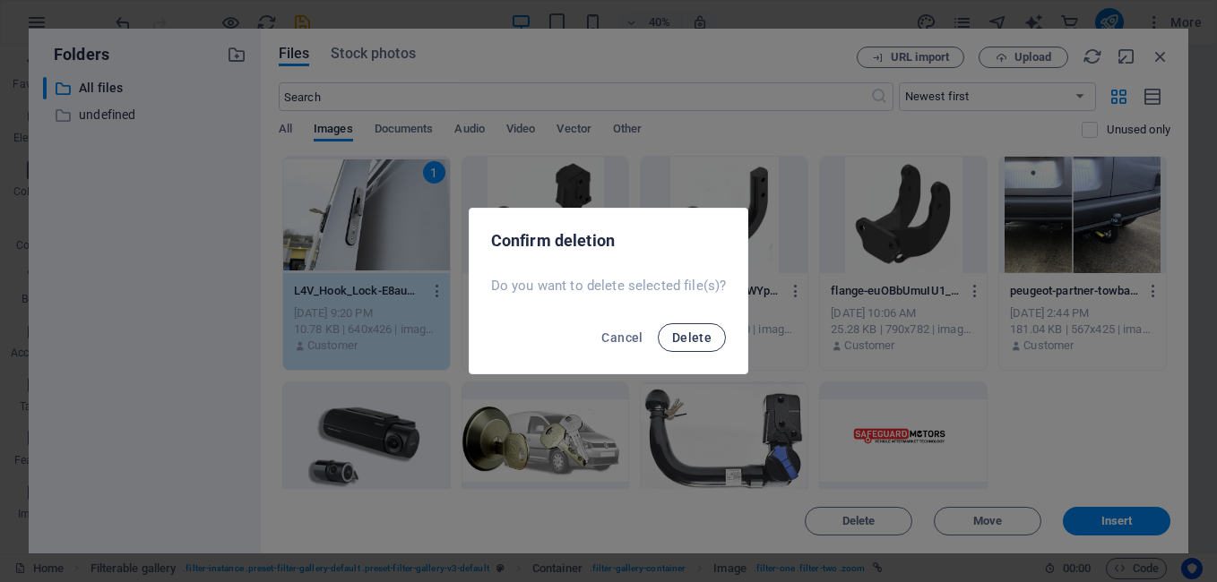
click at [686, 345] on button "Delete" at bounding box center [692, 337] width 68 height 29
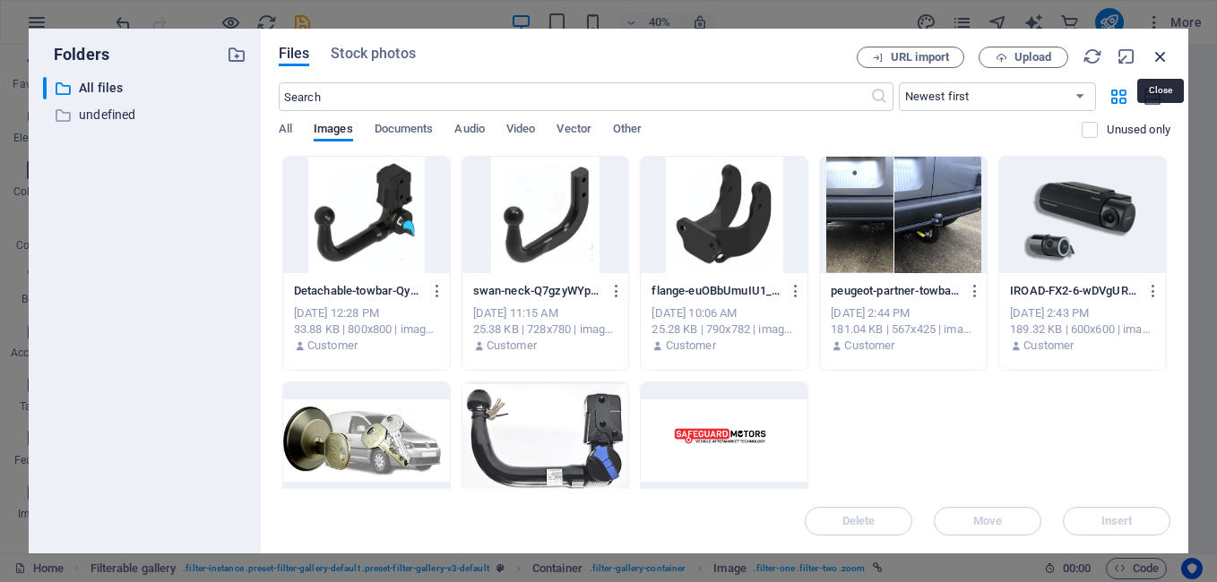
drag, startPoint x: 1165, startPoint y: 54, endPoint x: 809, endPoint y: 11, distance: 358.2
click at [1165, 54] on icon "button" at bounding box center [1160, 57] width 20 height 20
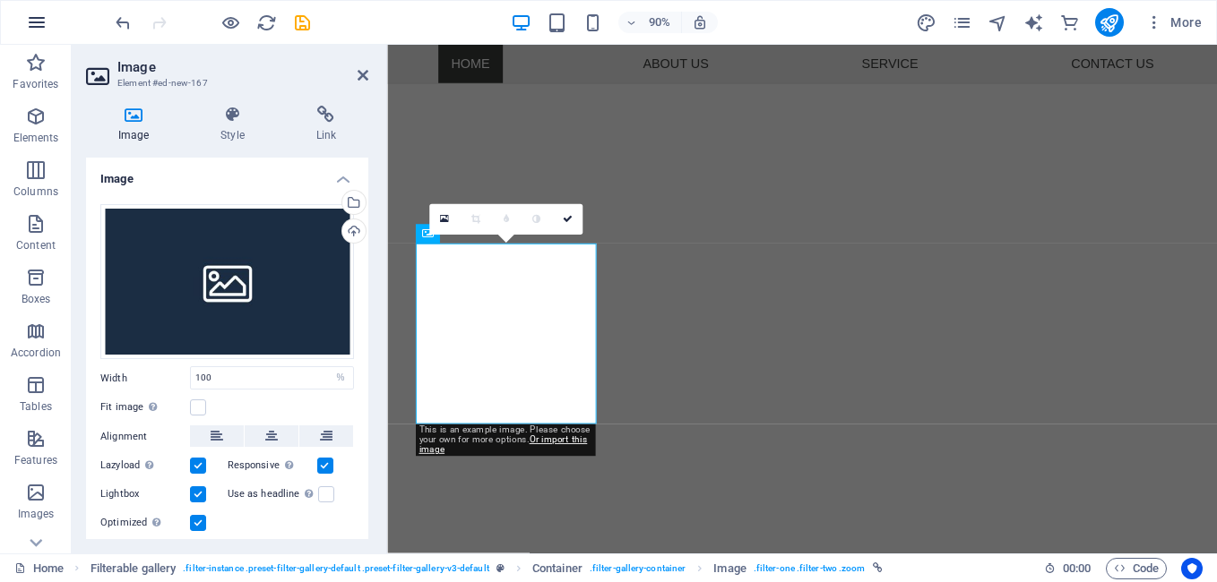
click at [39, 27] on icon "button" at bounding box center [36, 22] width 21 height 21
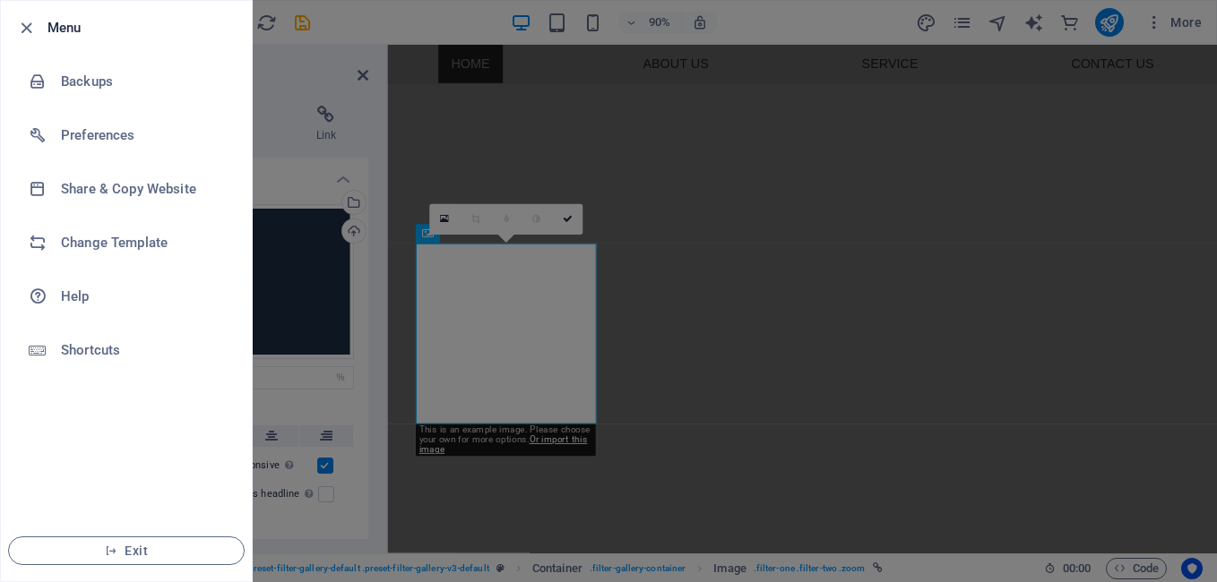
click at [73, 31] on h6 "Menu" at bounding box center [142, 27] width 190 height 21
click at [184, 552] on span "Exit" at bounding box center [126, 551] width 206 height 14
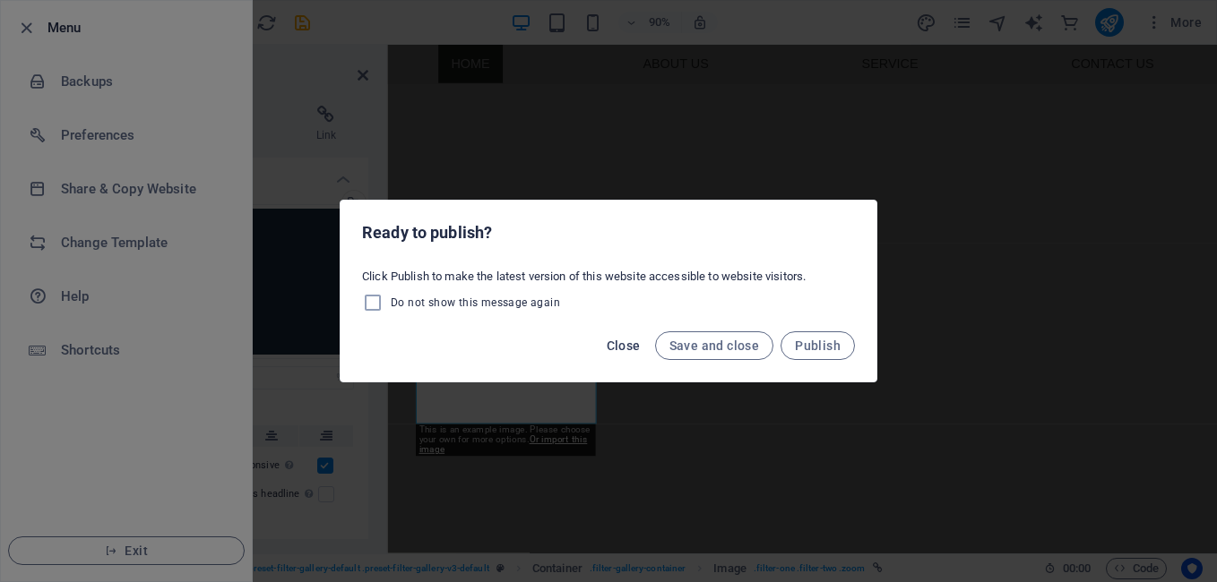
click at [623, 346] on span "Close" at bounding box center [623, 346] width 34 height 14
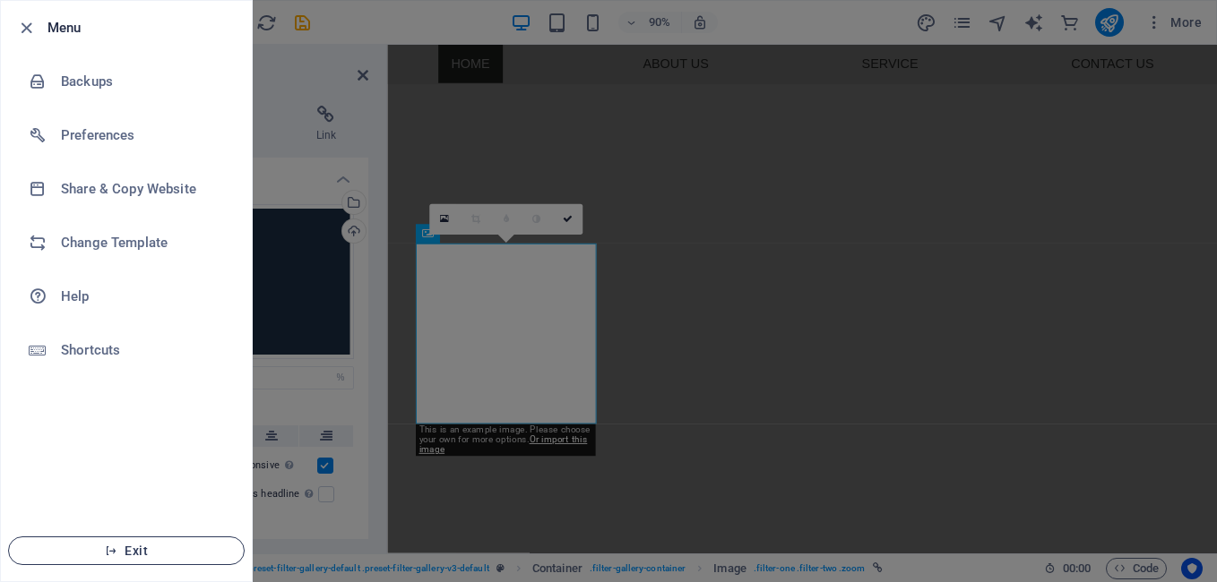
click at [125, 553] on span "Exit" at bounding box center [126, 551] width 206 height 14
